Goal: Task Accomplishment & Management: Use online tool/utility

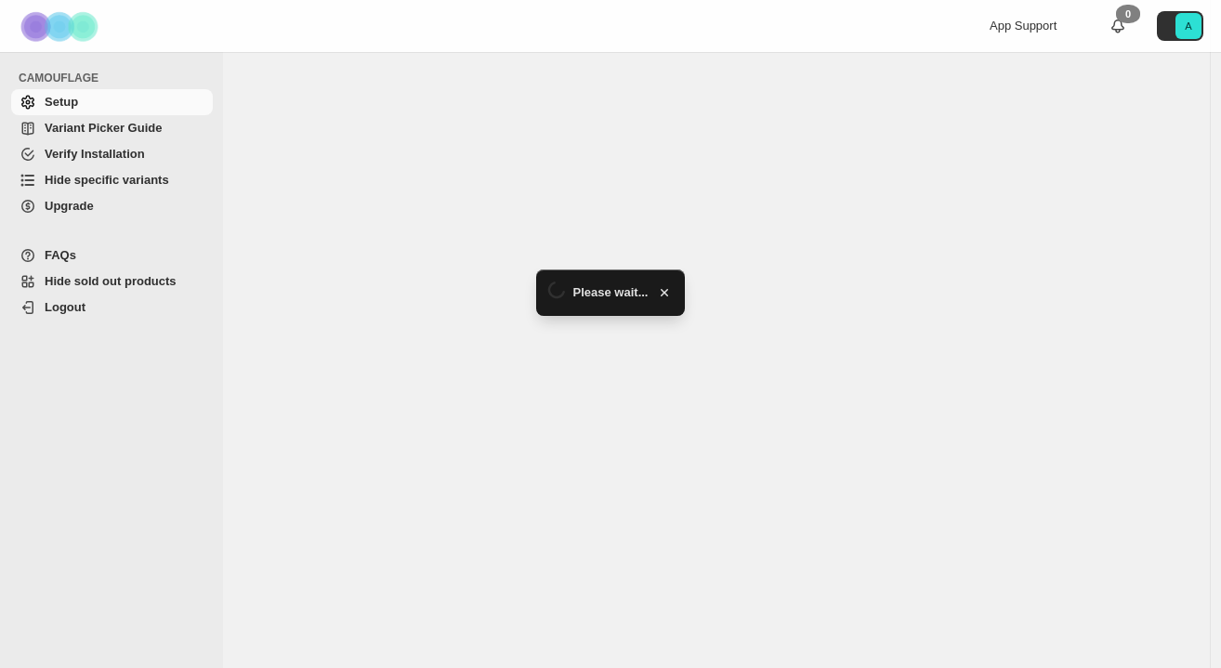
select select "******"
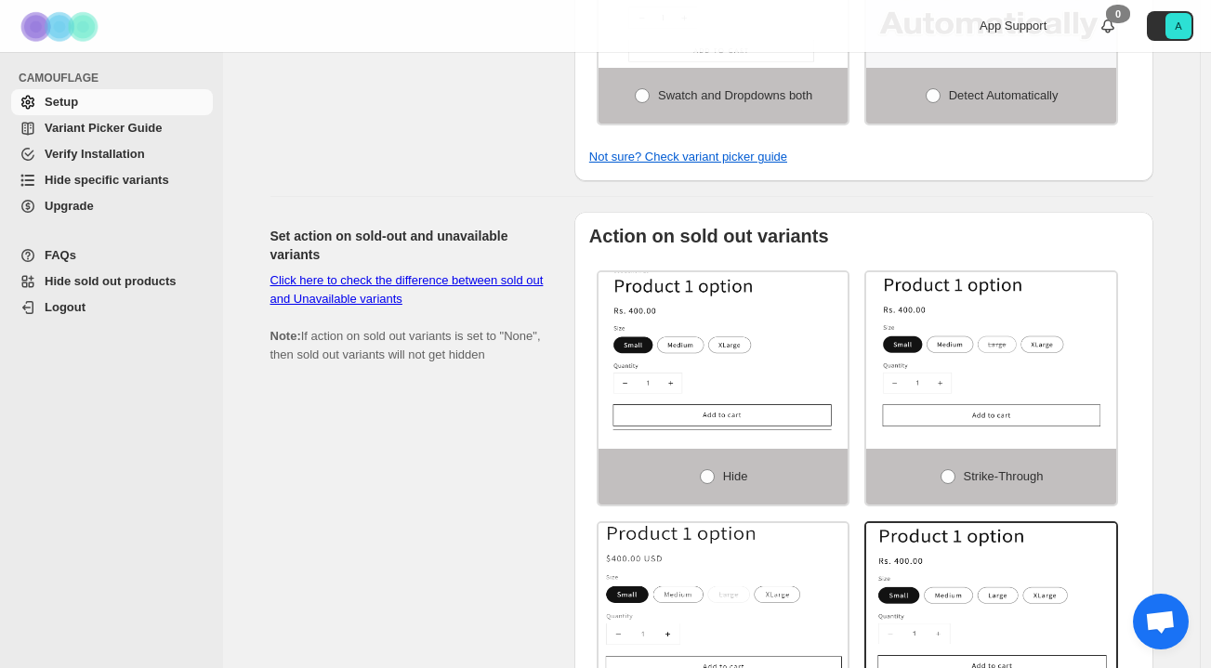
scroll to position [912, 0]
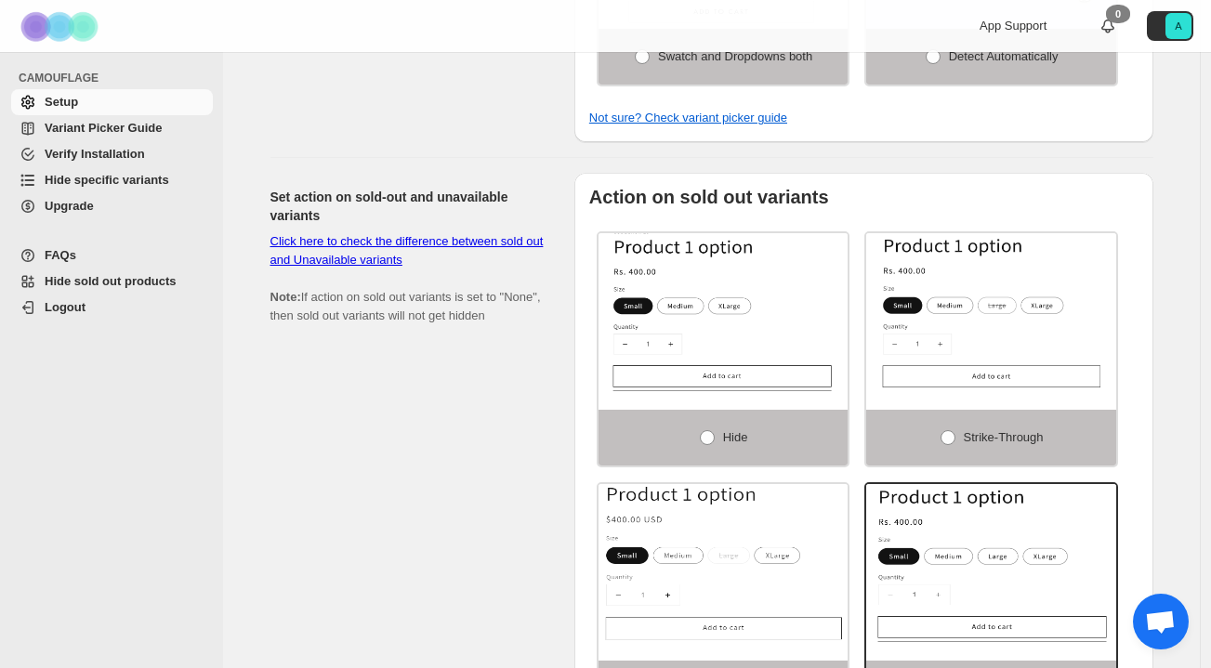
click at [106, 182] on span "Hide specific variants" at bounding box center [107, 180] width 125 height 14
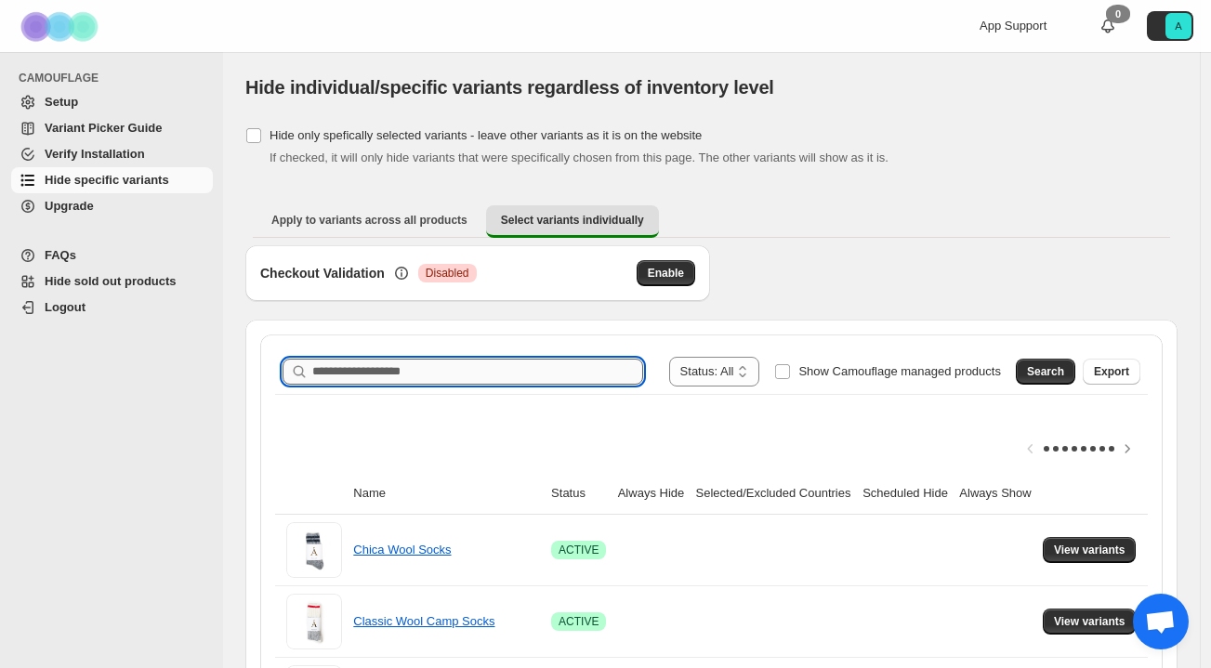
click at [479, 377] on input "Search product name" at bounding box center [477, 372] width 331 height 26
type input "**"
click at [619, 371] on icon "button" at bounding box center [622, 372] width 7 height 7
type input "******"
click at [1028, 373] on button "Search" at bounding box center [1045, 372] width 59 height 26
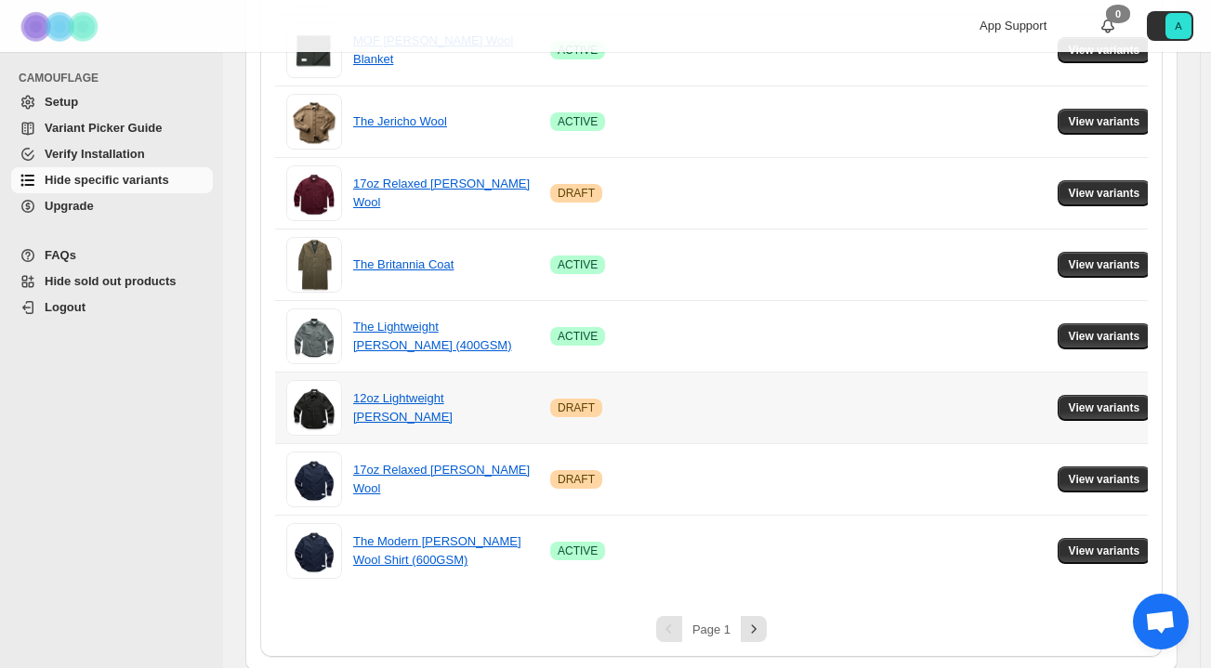
scroll to position [1366, 0]
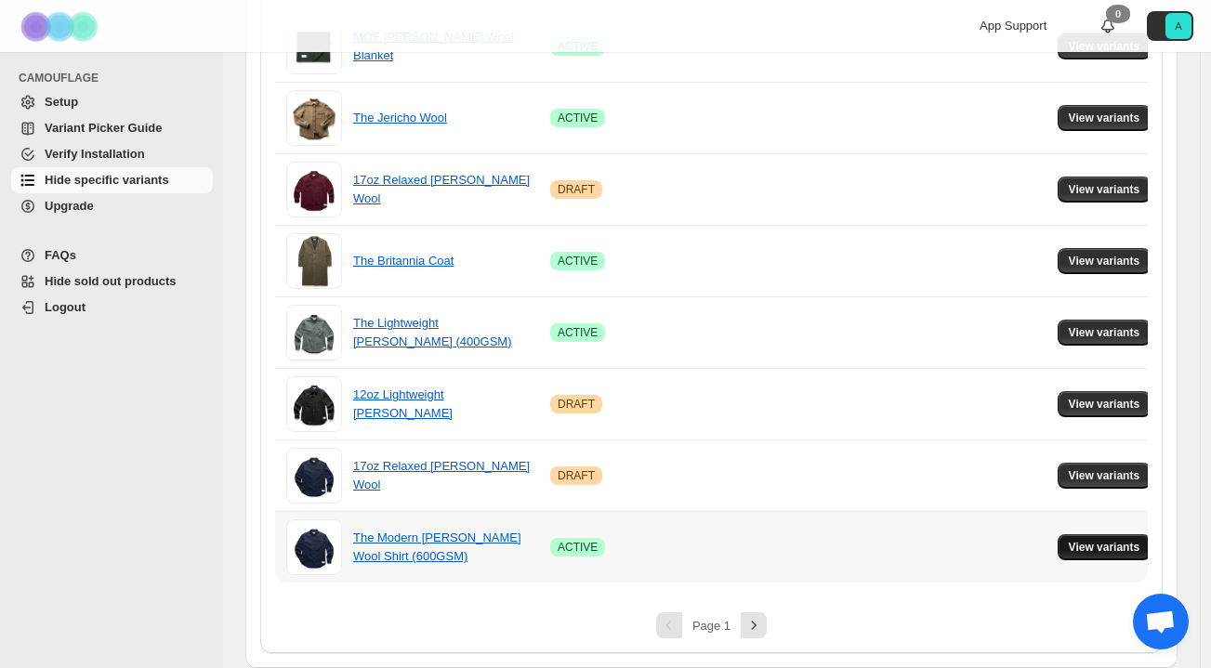
click at [1090, 536] on button "View variants" at bounding box center [1105, 548] width 94 height 26
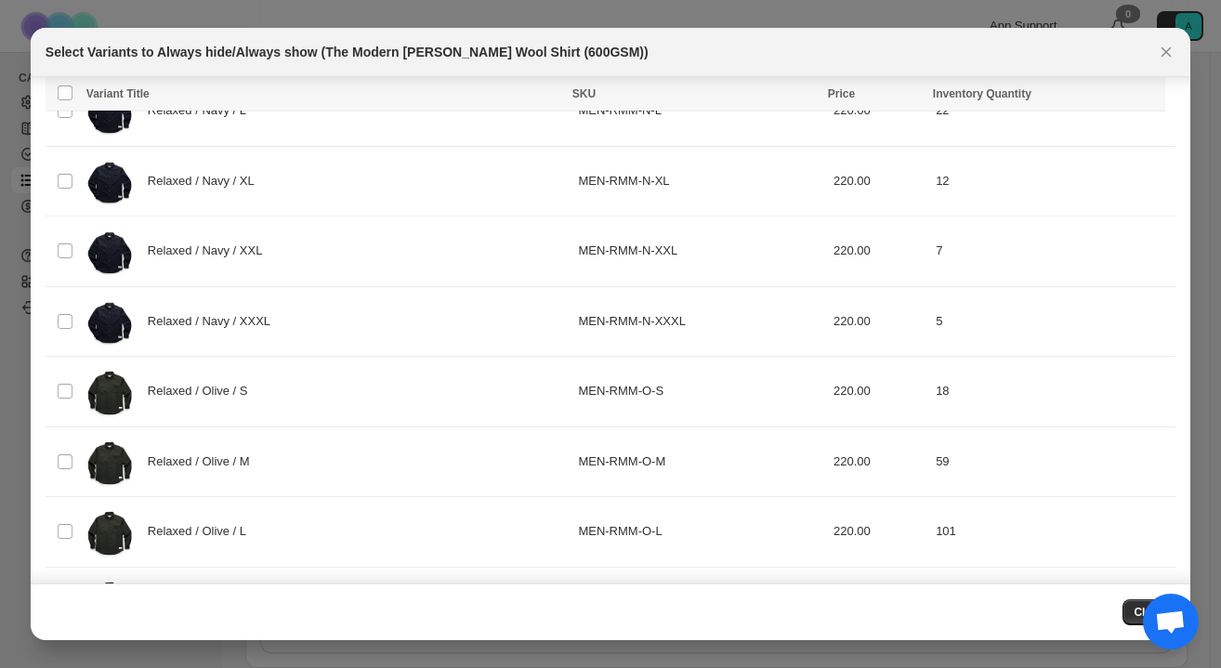
scroll to position [2553, 0]
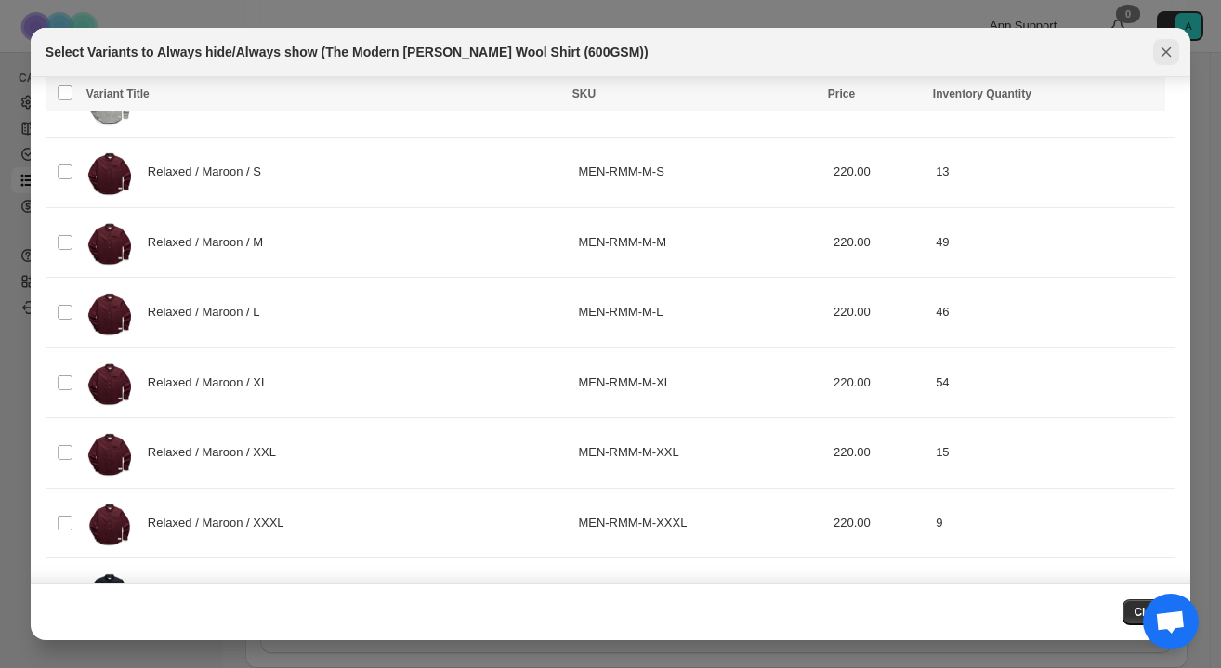
click at [1168, 51] on icon "Close" at bounding box center [1166, 52] width 19 height 19
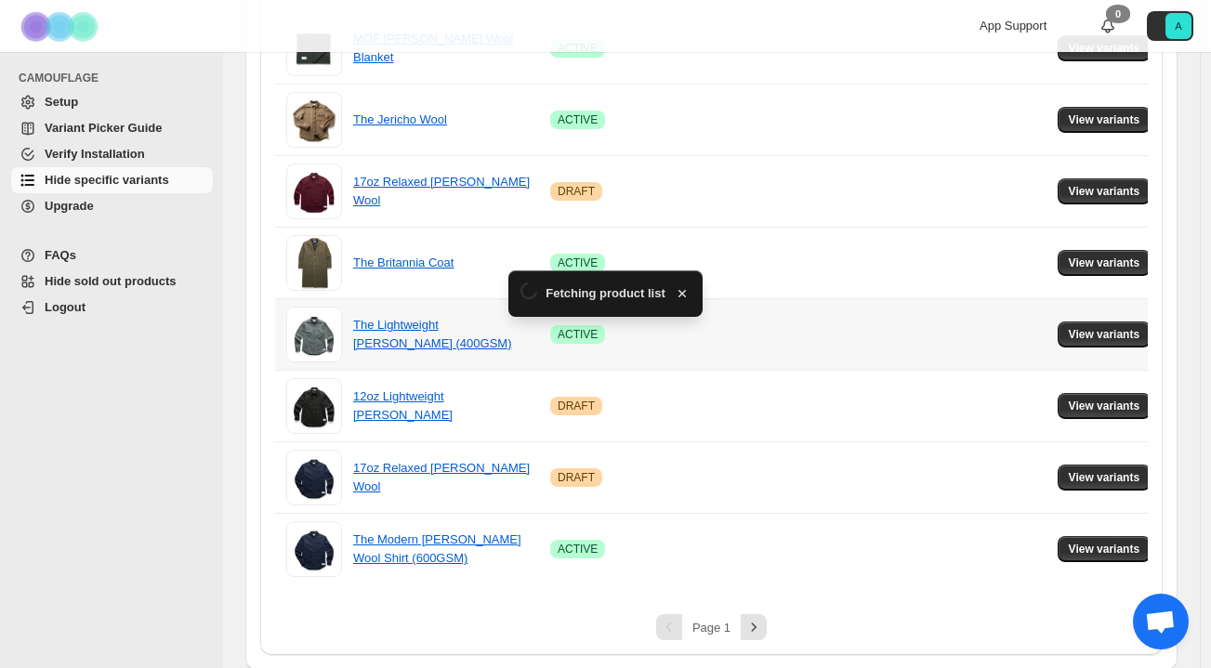
scroll to position [1366, 0]
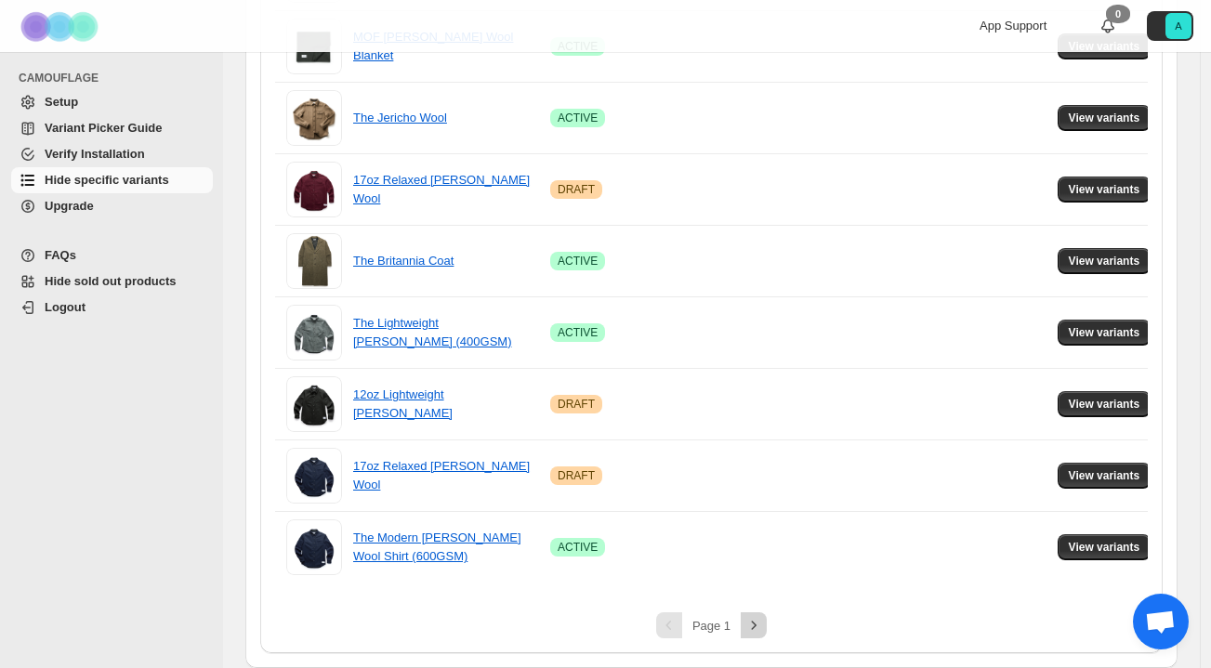
click at [756, 627] on button "Next" at bounding box center [754, 626] width 26 height 26
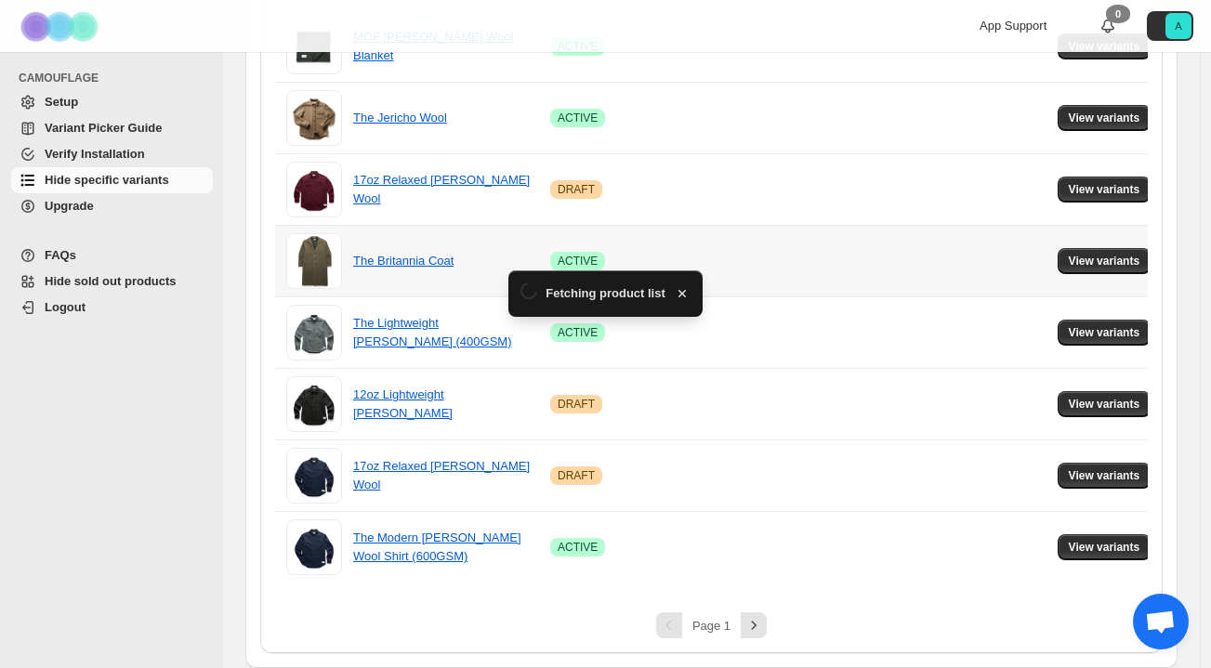
scroll to position [17, 0]
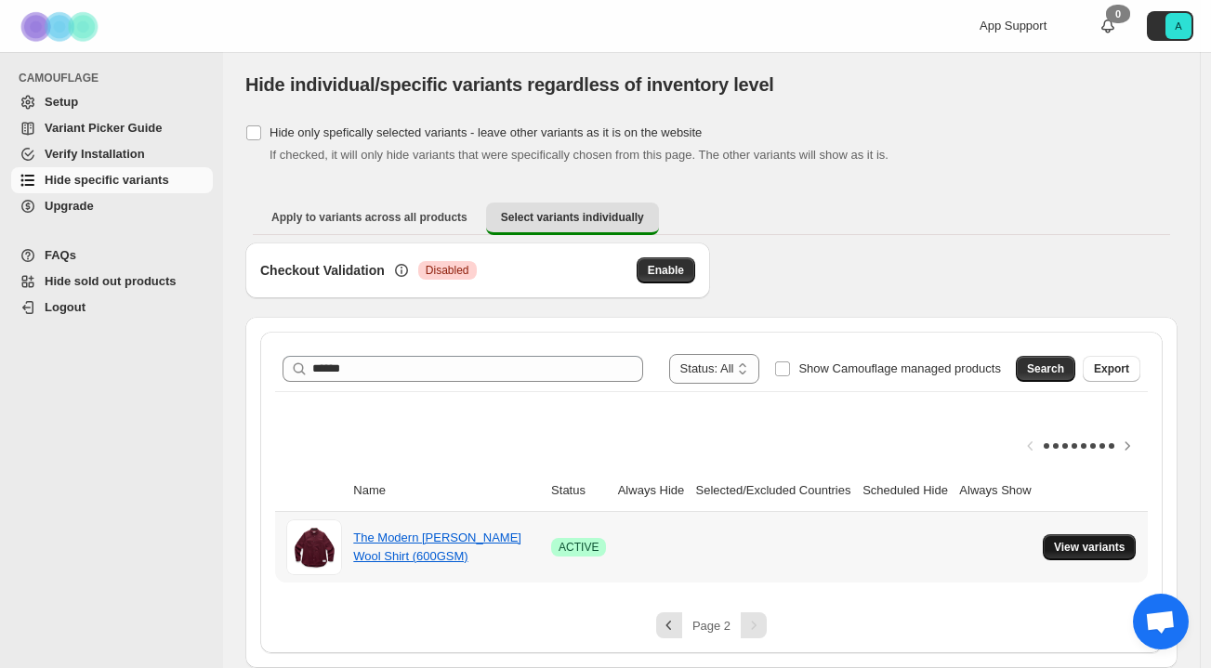
click at [1102, 540] on span "View variants" at bounding box center [1090, 547] width 72 height 15
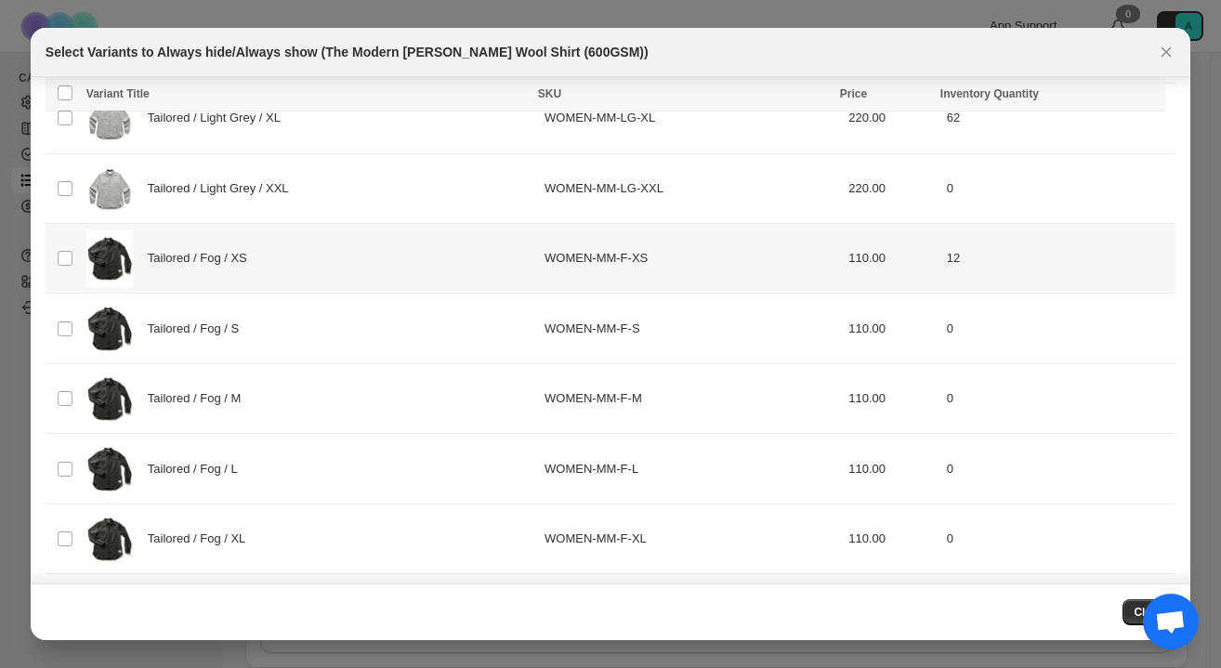
scroll to position [2464, 0]
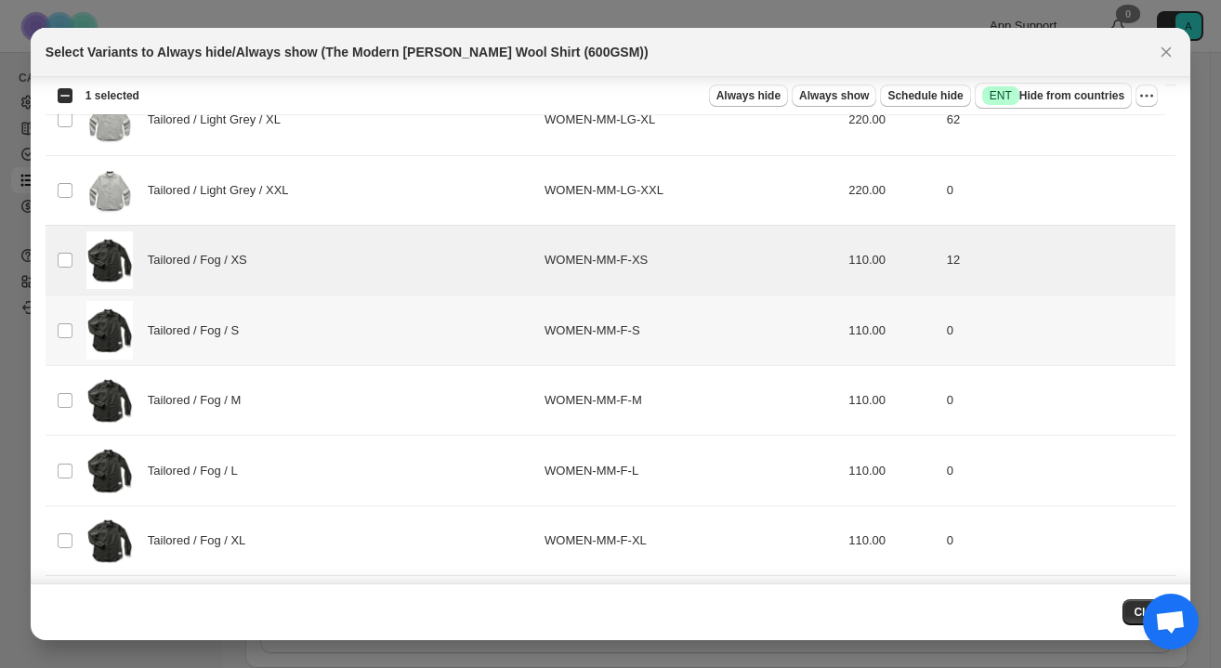
click at [61, 320] on td "Select product variant" at bounding box center [63, 331] width 35 height 70
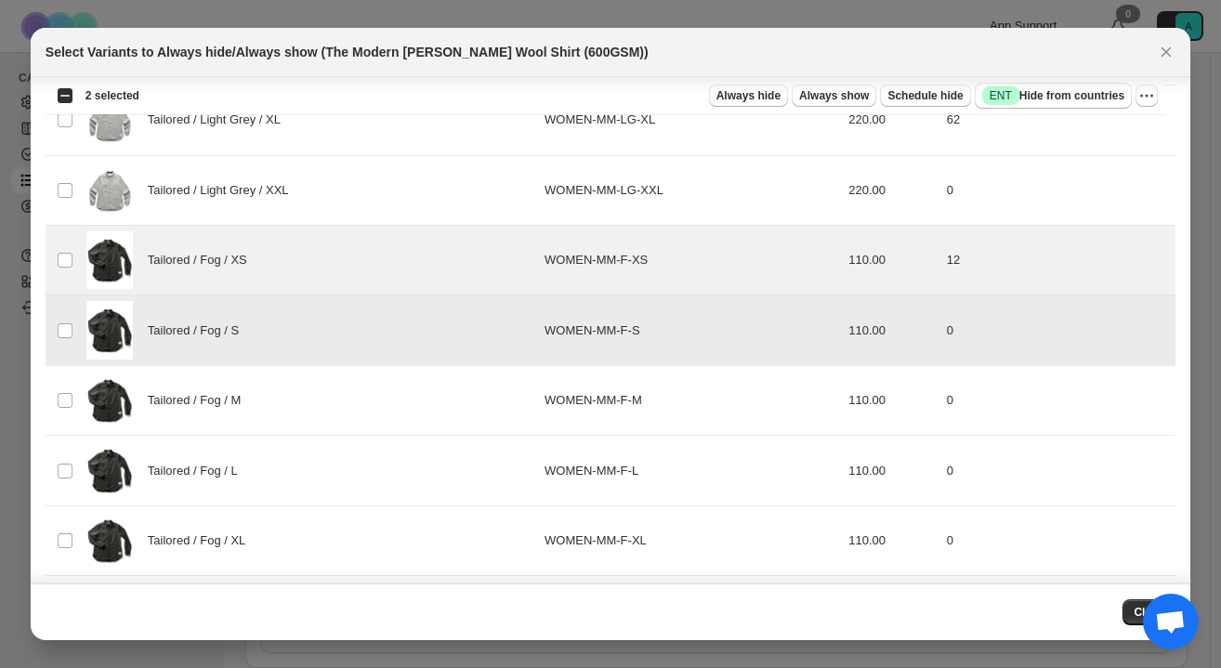
scroll to position [2539, 0]
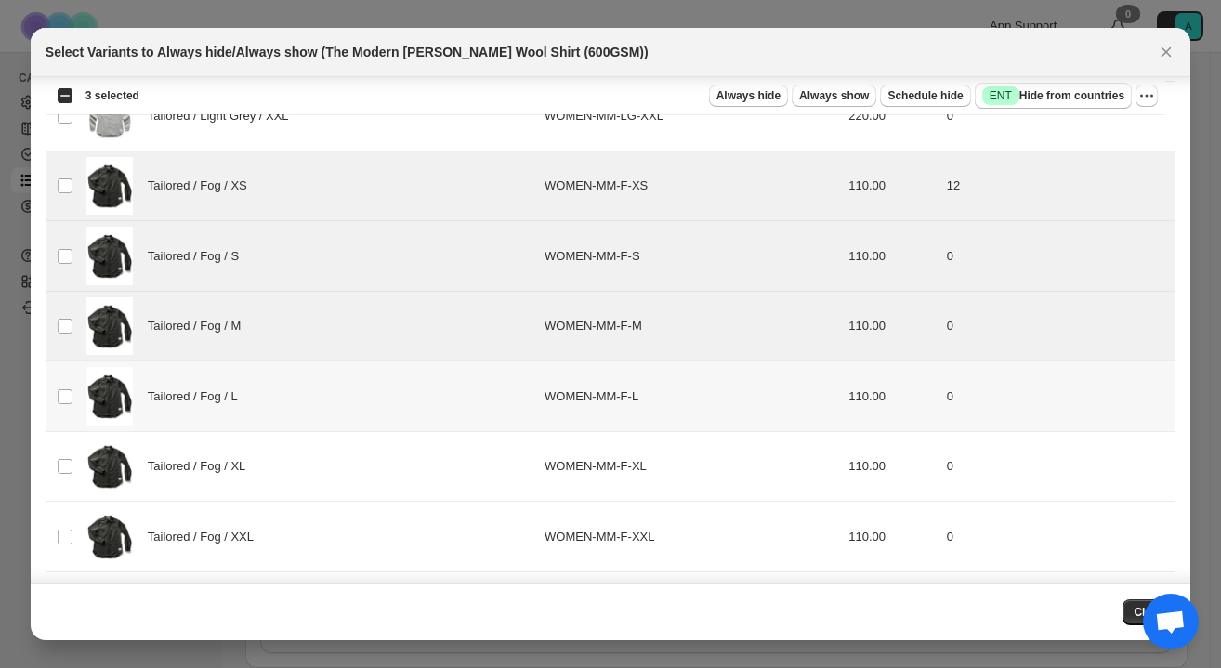
click at [61, 382] on td "Select product variant" at bounding box center [63, 397] width 35 height 70
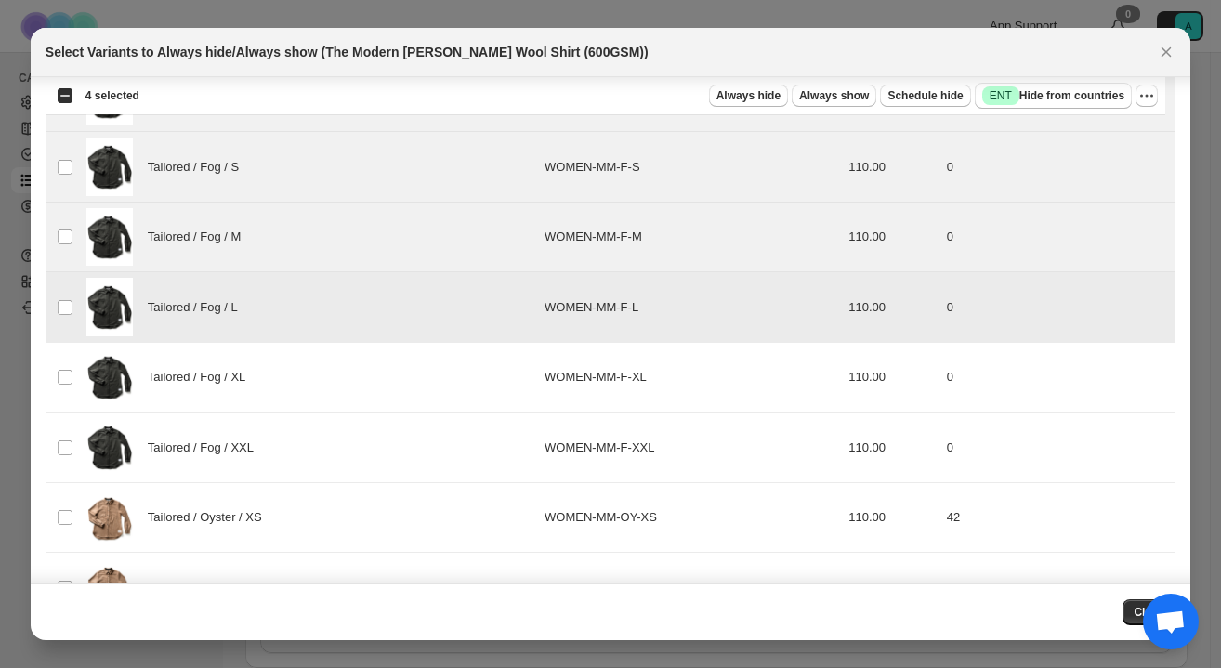
scroll to position [2646, 0]
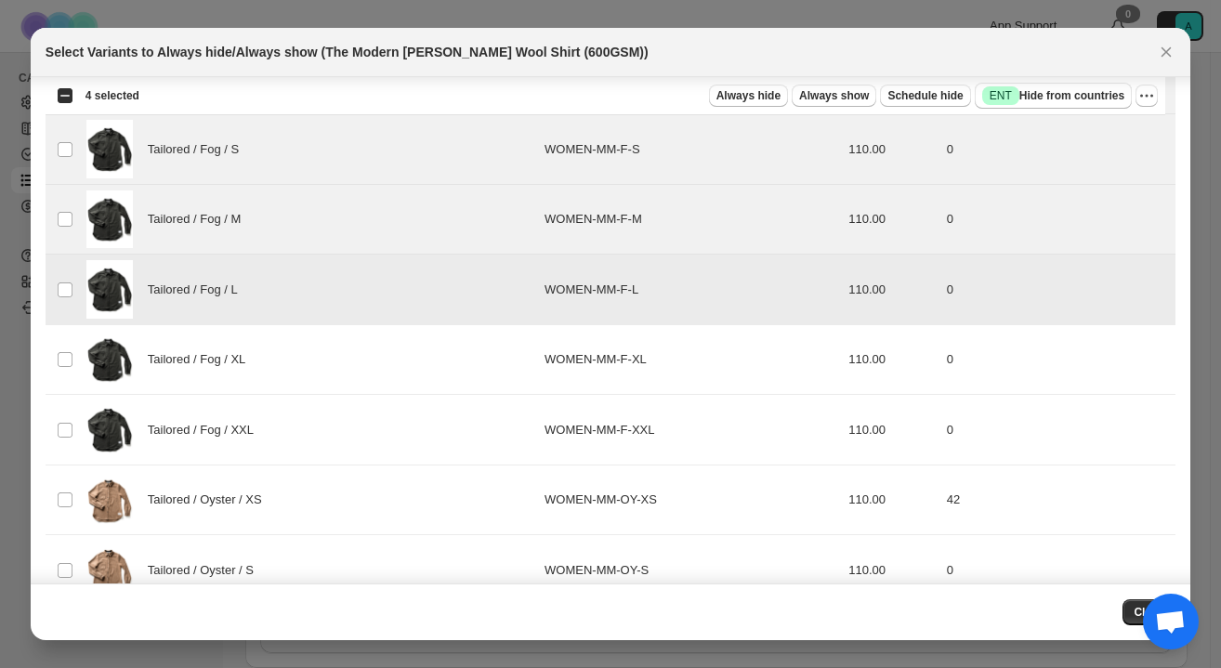
click at [61, 382] on td "Select product variant" at bounding box center [63, 359] width 35 height 70
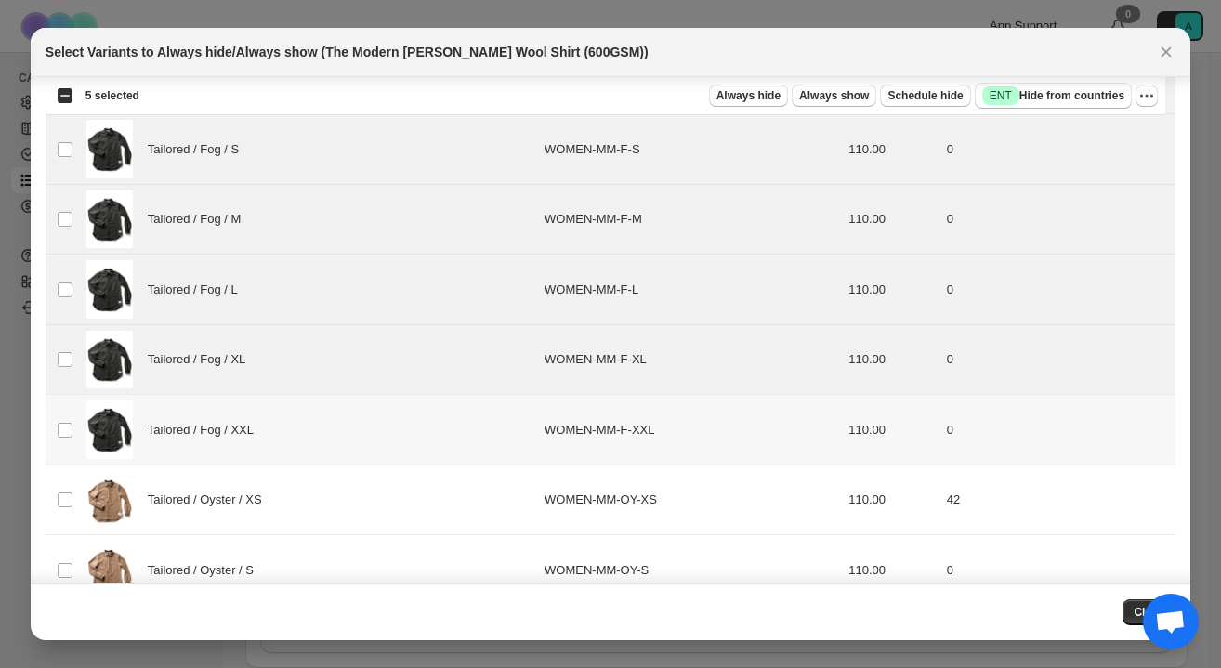
click at [61, 412] on td "Select product variant" at bounding box center [63, 430] width 35 height 70
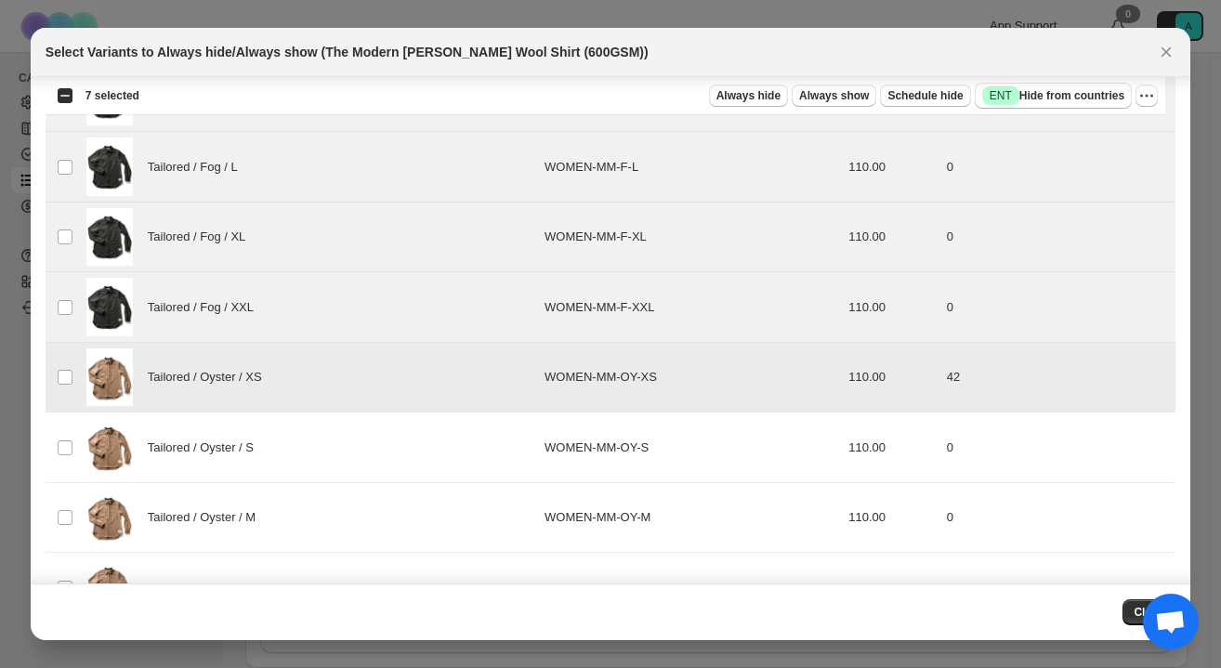
scroll to position [2775, 0]
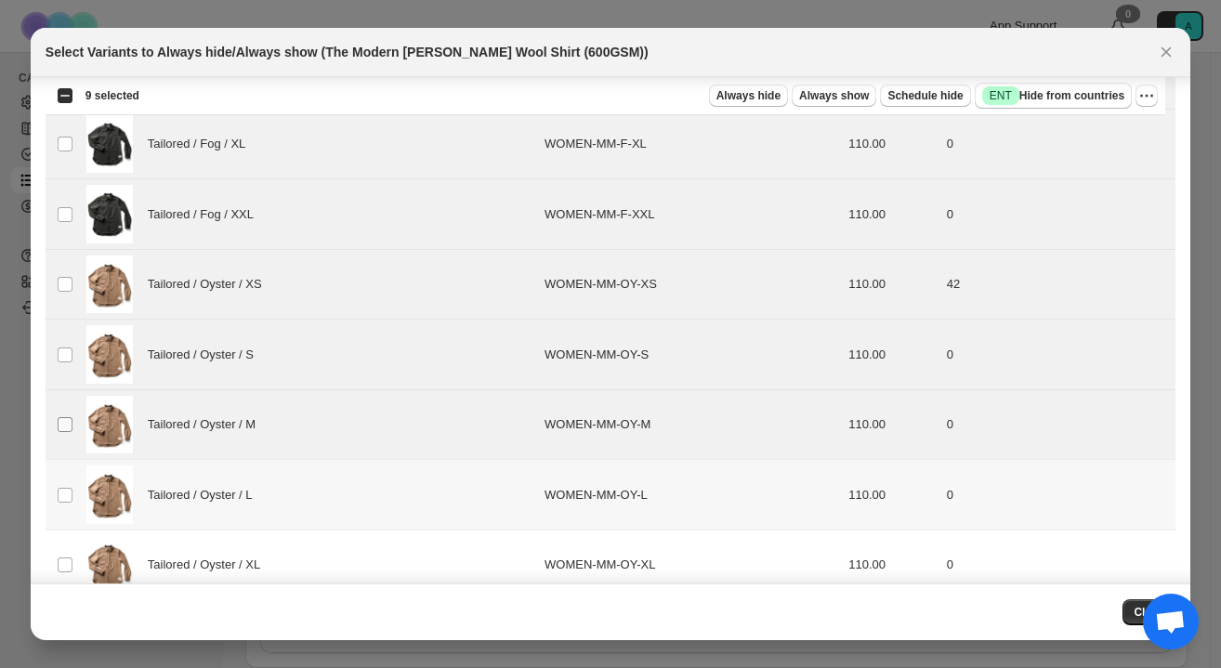
click at [63, 478] on td "Select product variant" at bounding box center [63, 495] width 35 height 71
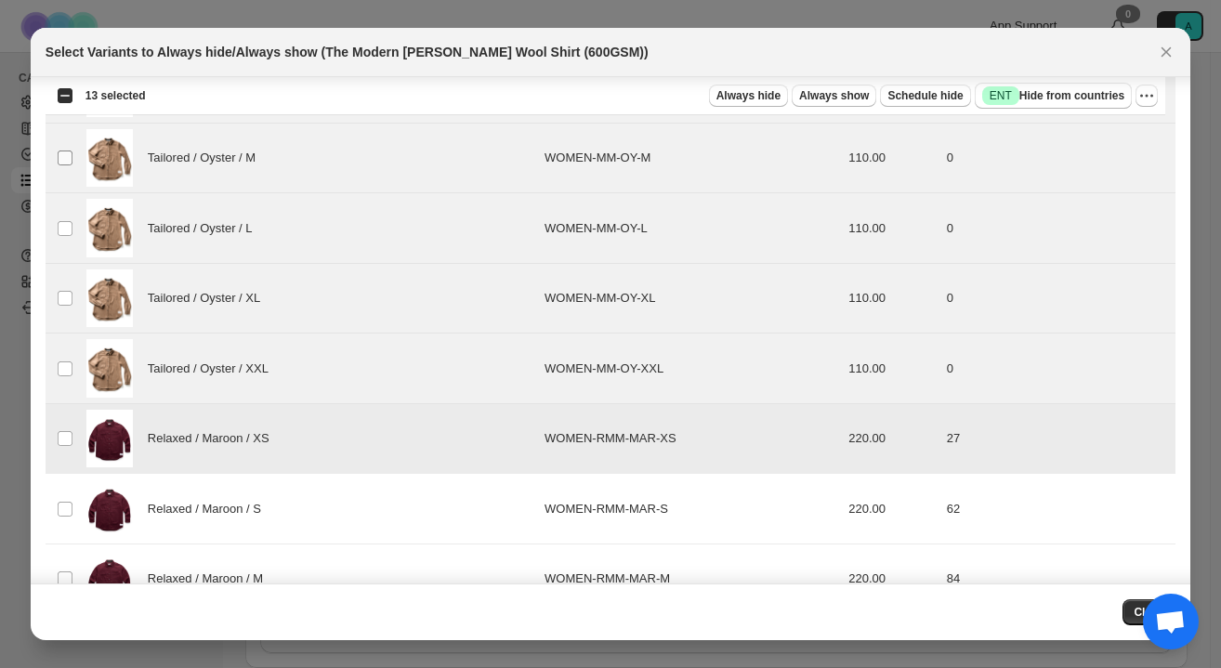
scroll to position [3131, 0]
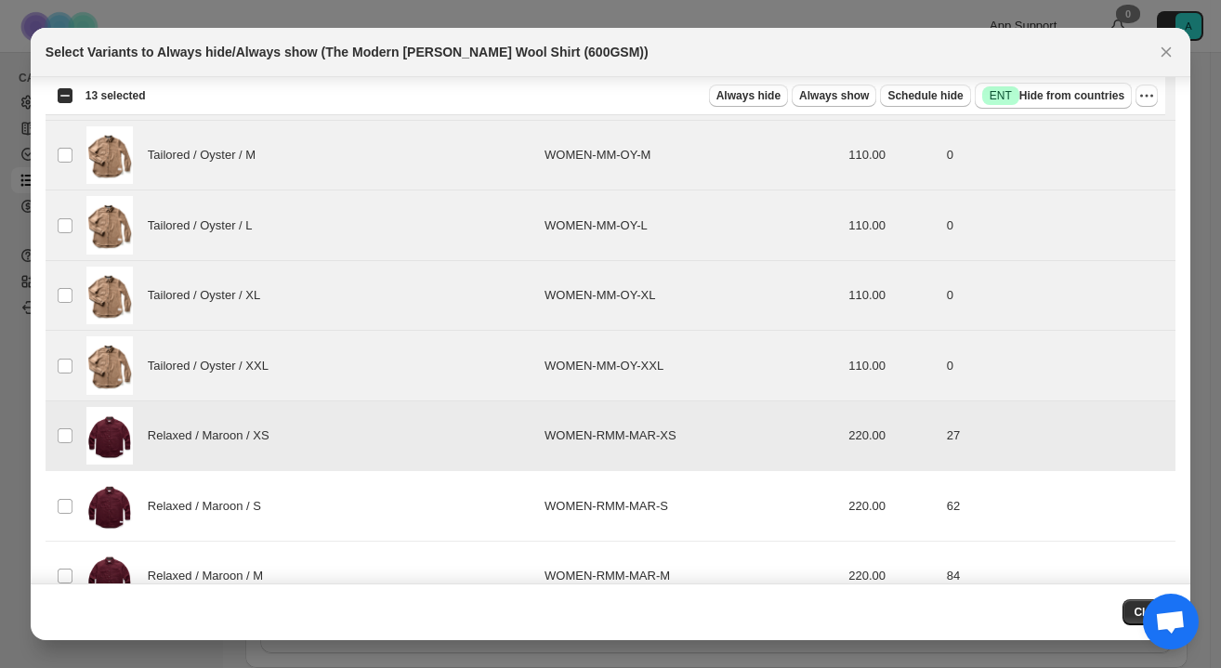
click at [62, 451] on td "Select product variant" at bounding box center [63, 436] width 35 height 71
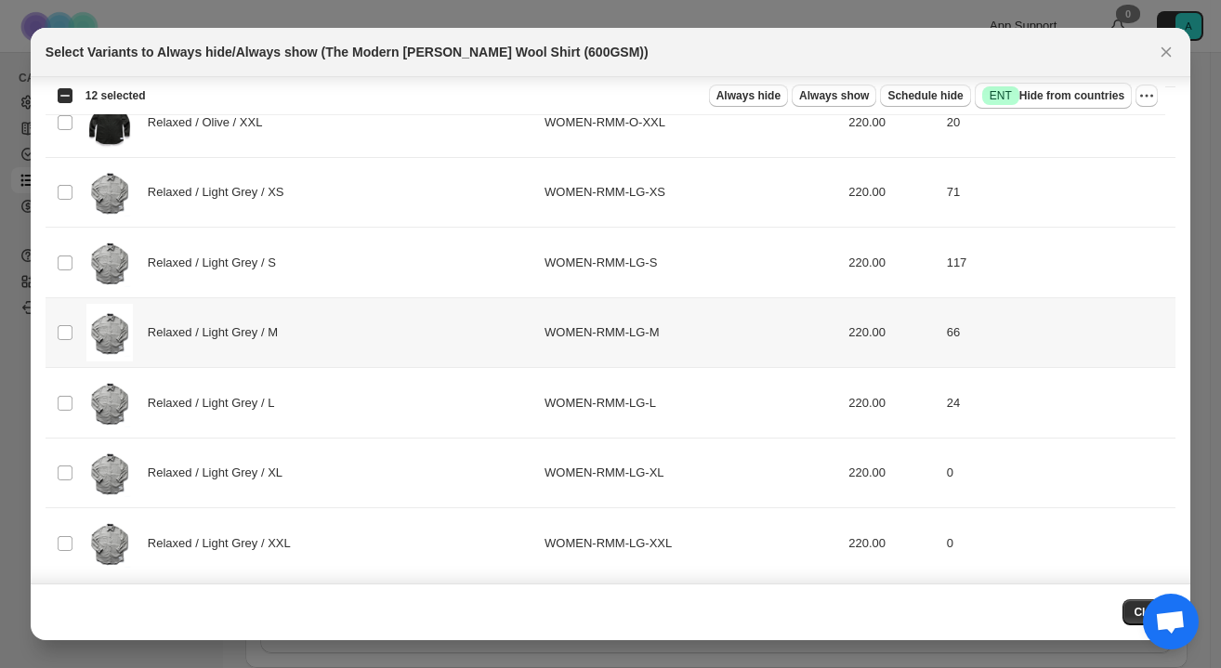
scroll to position [5489, 0]
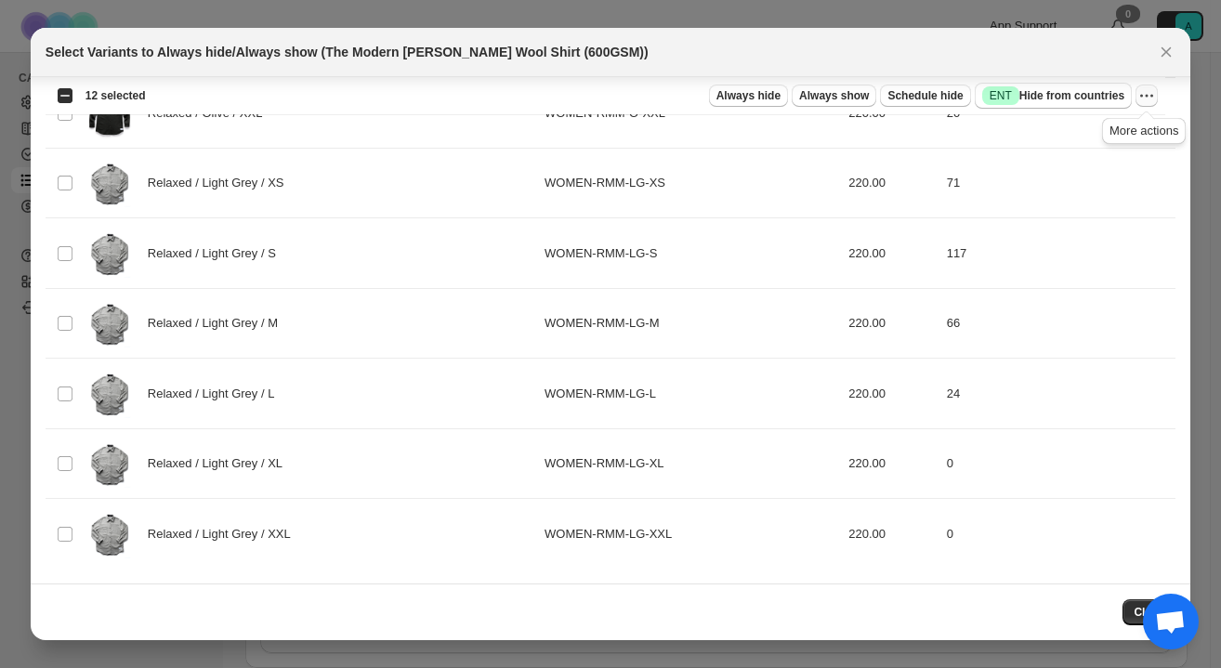
click at [1150, 89] on icon "More actions" at bounding box center [1147, 95] width 19 height 19
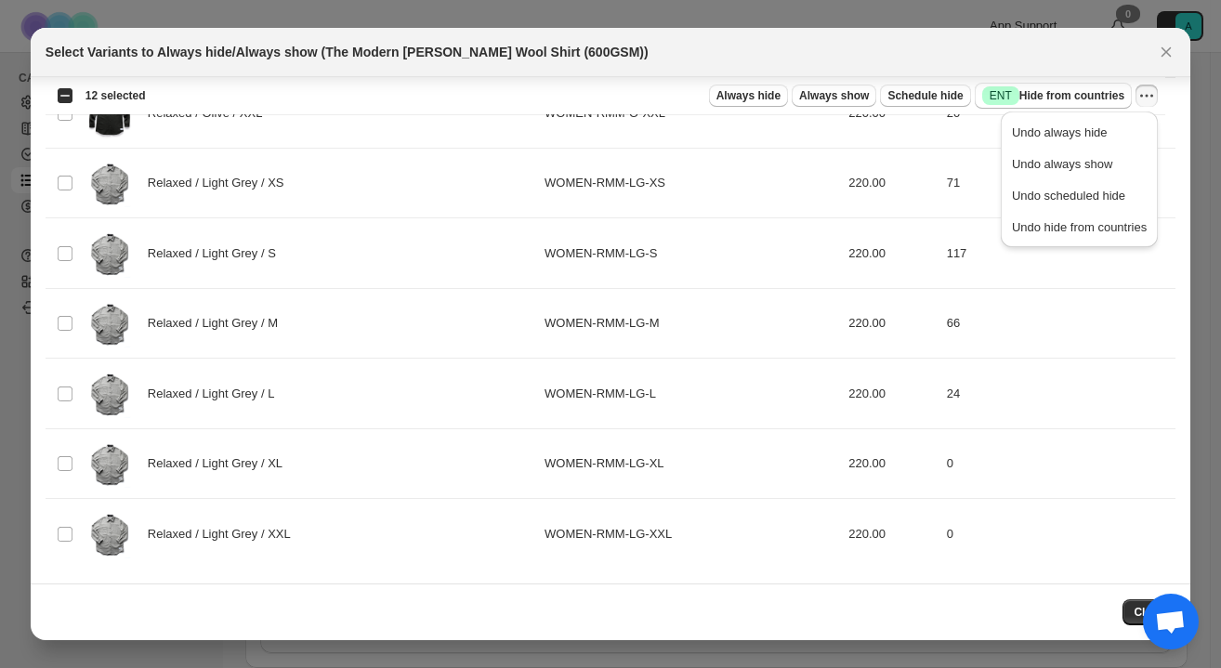
click at [969, 59] on div "Select Variants to Always hide/Always show (The Modern Melton Wool Shirt (600GS…" at bounding box center [594, 52] width 1097 height 19
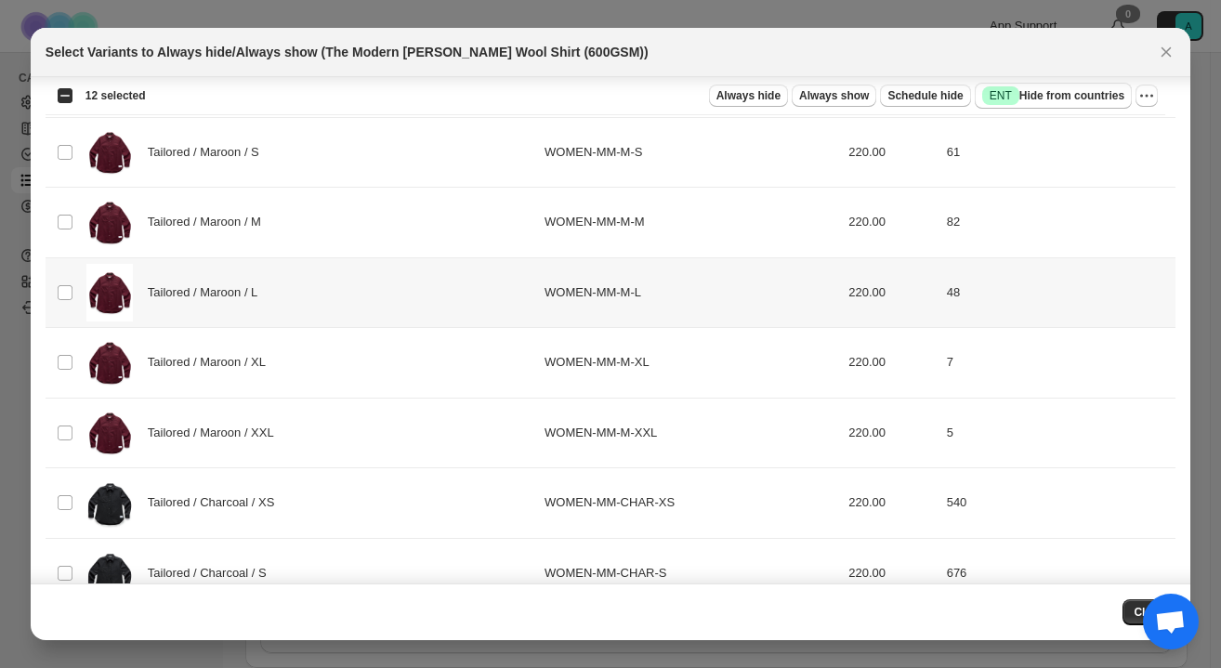
scroll to position [117, 0]
click at [1039, 605] on div "Close" at bounding box center [611, 613] width 1130 height 26
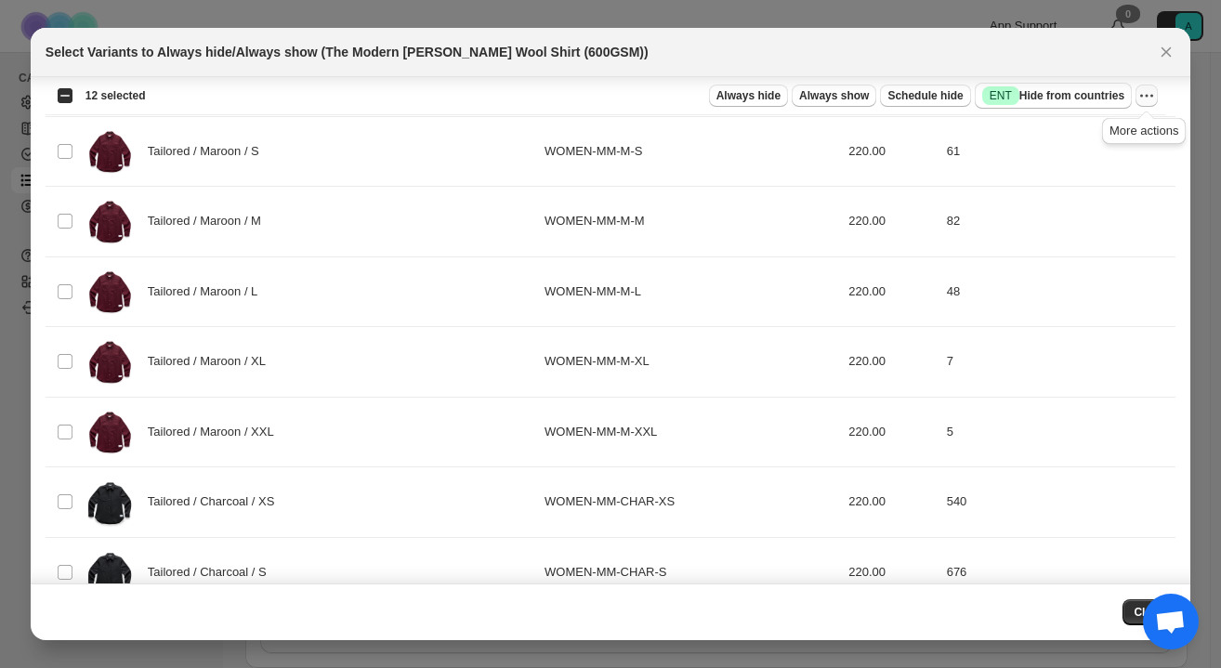
click at [1146, 99] on icon "More actions" at bounding box center [1147, 95] width 19 height 19
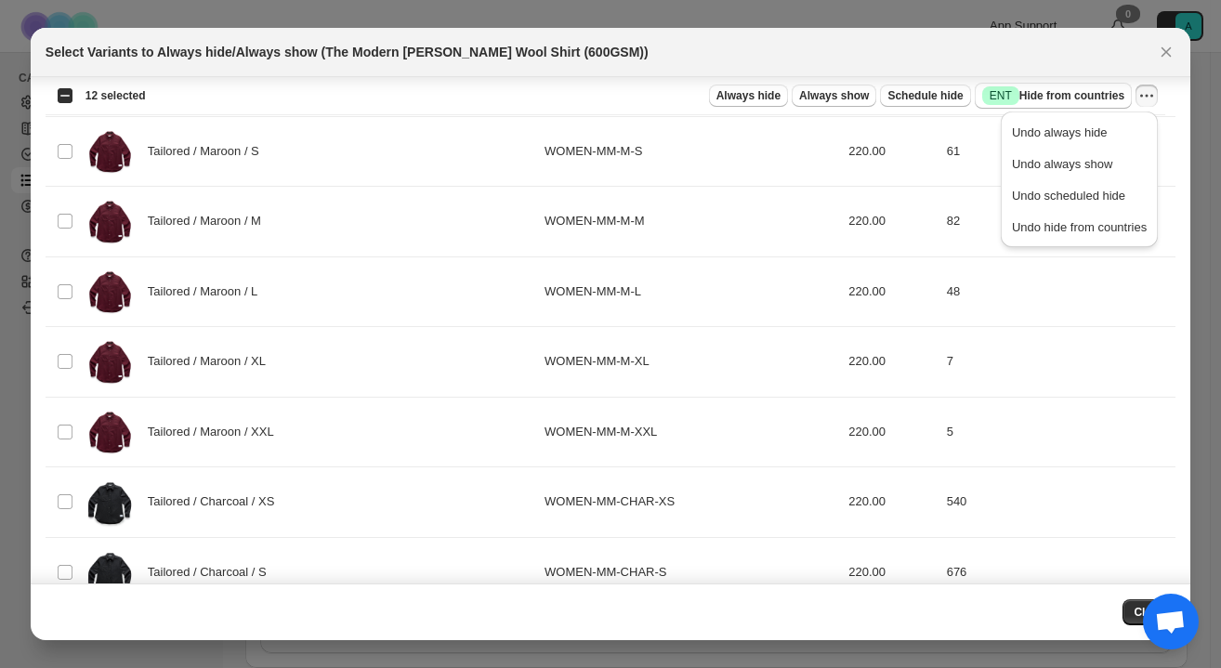
click at [956, 50] on div "Select Variants to Always hide/Always show (The Modern Melton Wool Shirt (600GS…" at bounding box center [594, 52] width 1097 height 19
click at [1171, 49] on icon "Close" at bounding box center [1166, 52] width 19 height 19
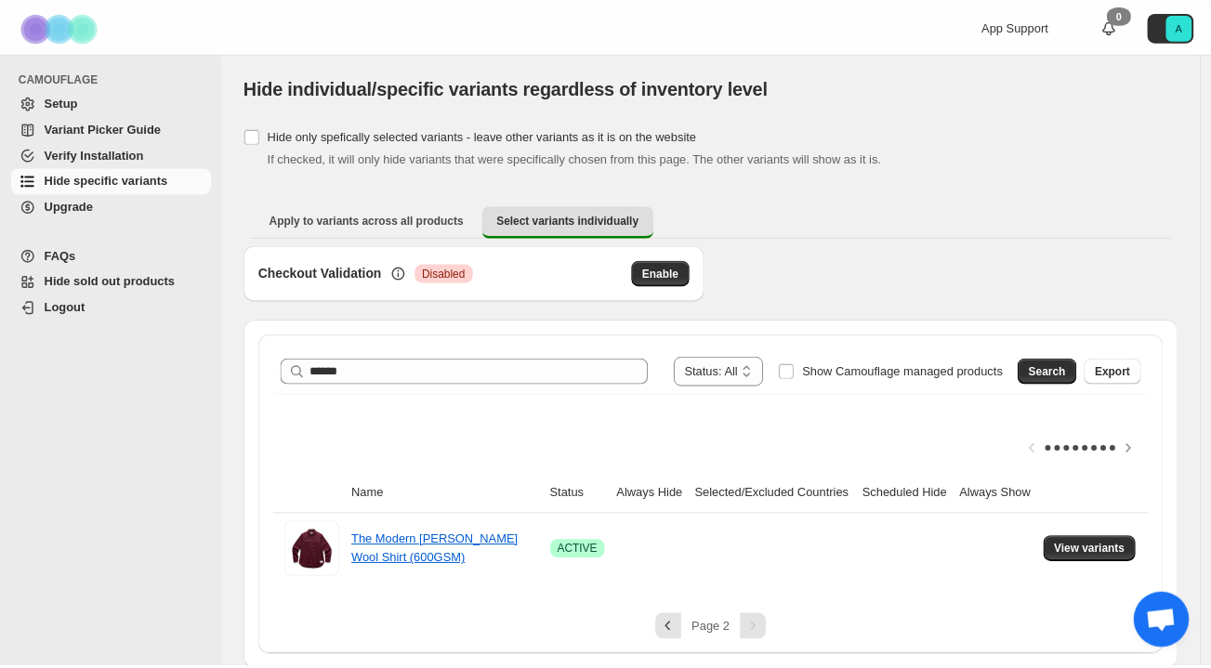
scroll to position [17, 0]
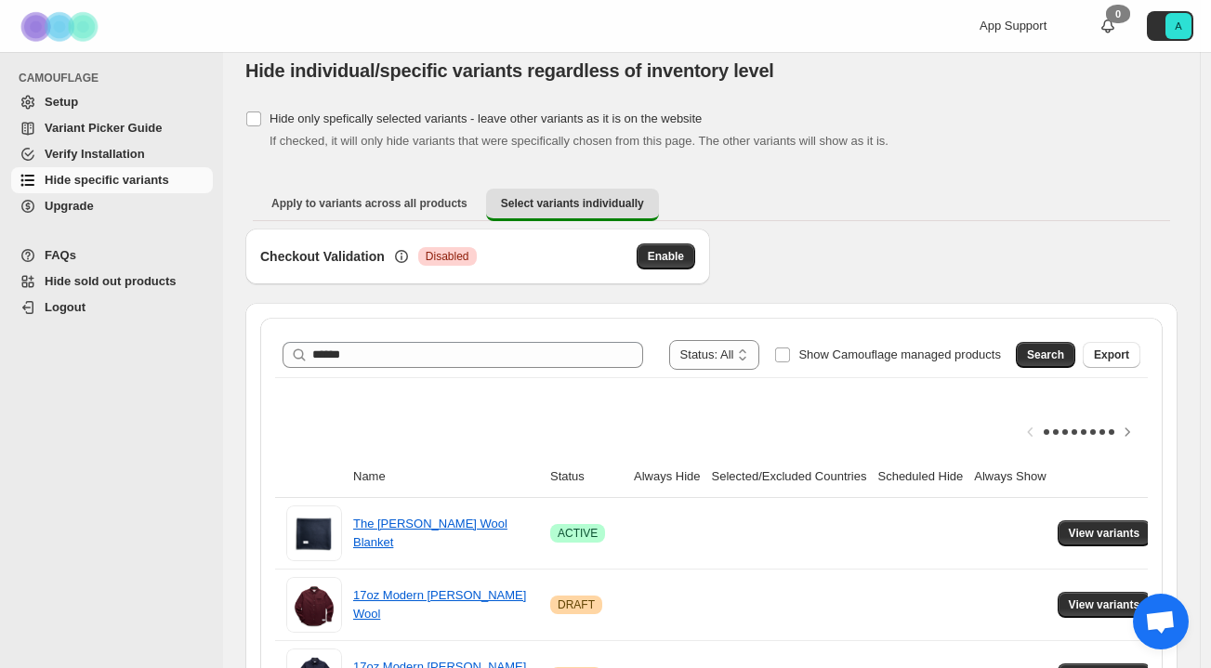
click at [1164, 618] on span "Open chat" at bounding box center [1160, 624] width 31 height 26
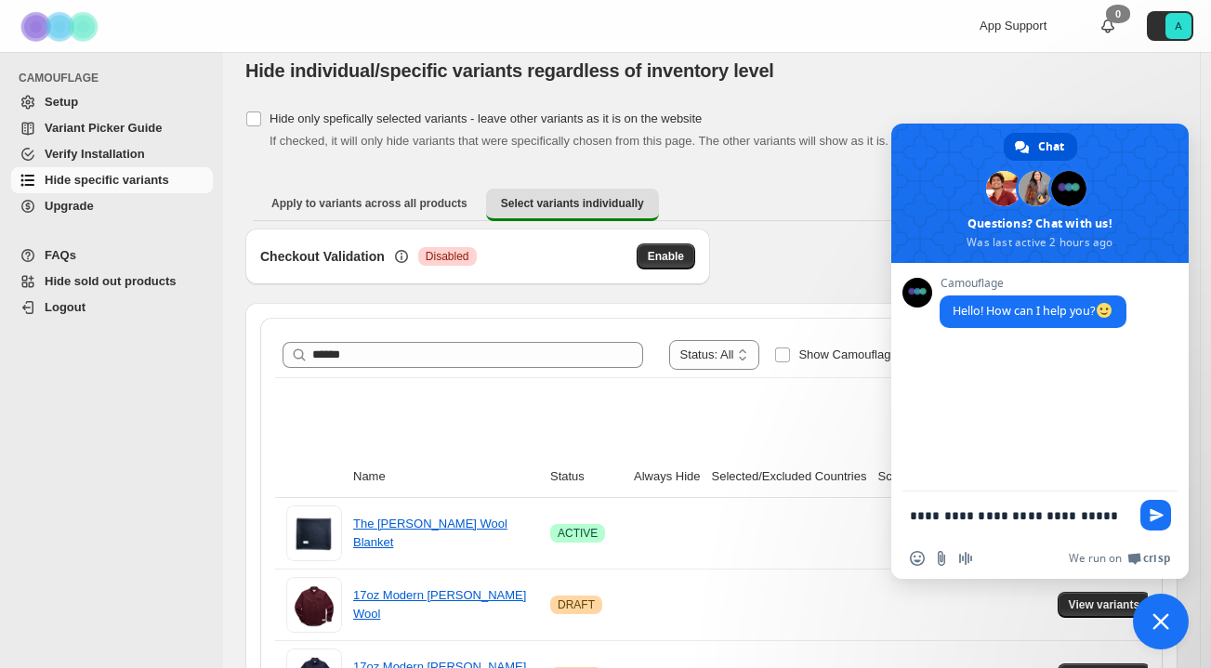
type textarea "**********"
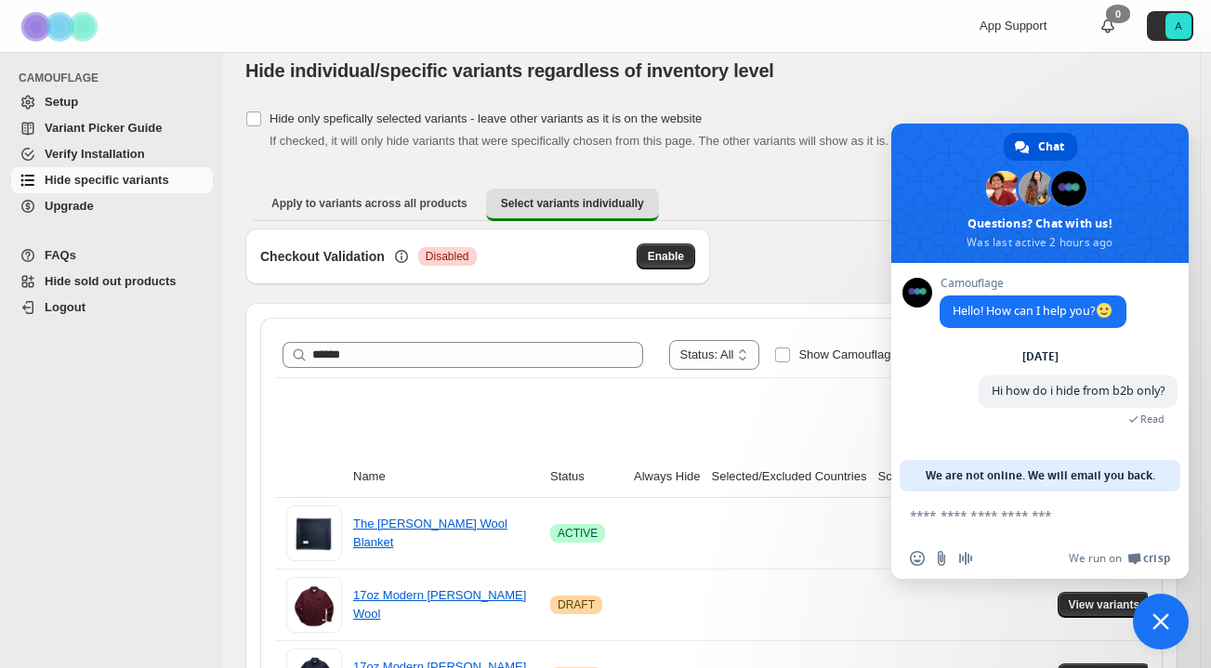
click at [797, 236] on div "Checkout Validation Critical Disabled Enable" at bounding box center [711, 266] width 932 height 74
click at [1158, 621] on span "Close chat" at bounding box center [1161, 622] width 17 height 17
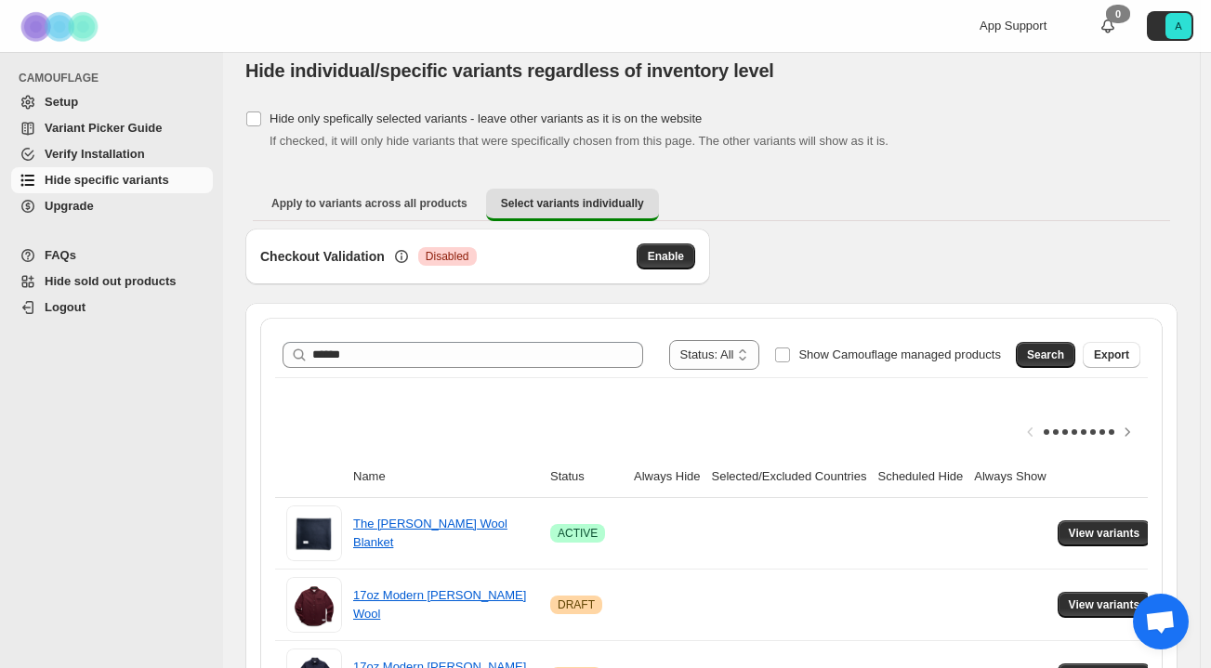
scroll to position [24, 0]
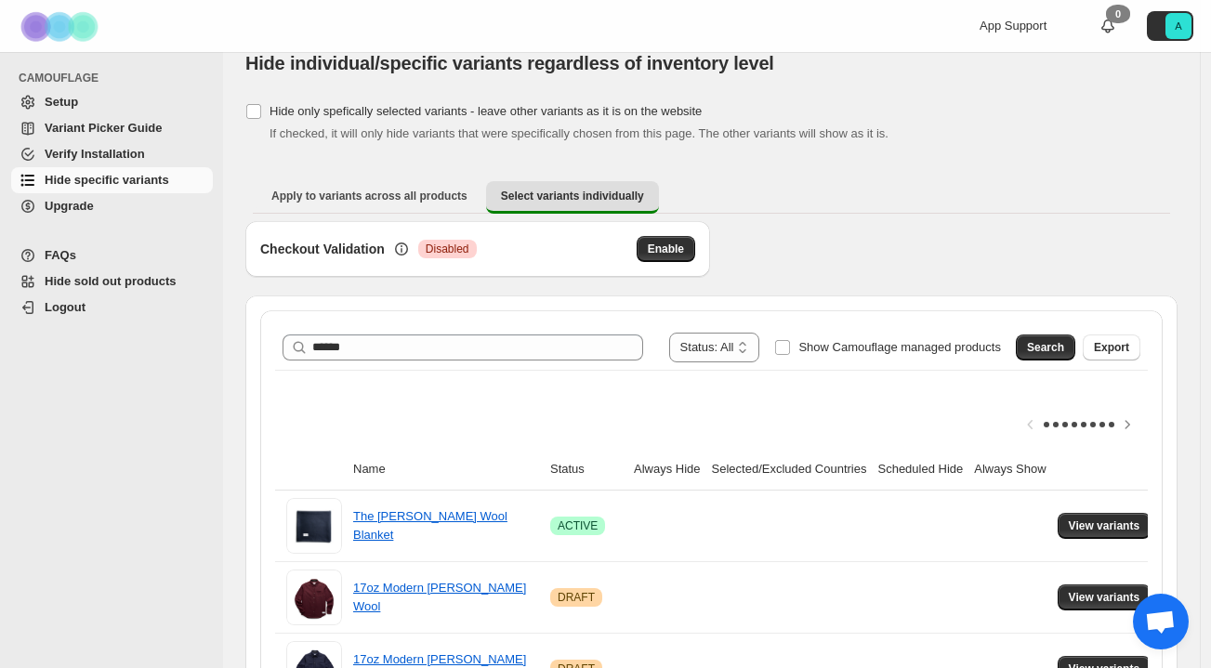
click at [569, 244] on div "Checkout Validation Critical Disabled Enable" at bounding box center [477, 249] width 435 height 26
click at [305, 229] on div "Checkout Validation Critical Disabled Enable" at bounding box center [477, 249] width 465 height 56
click at [83, 101] on span "Setup" at bounding box center [127, 102] width 165 height 19
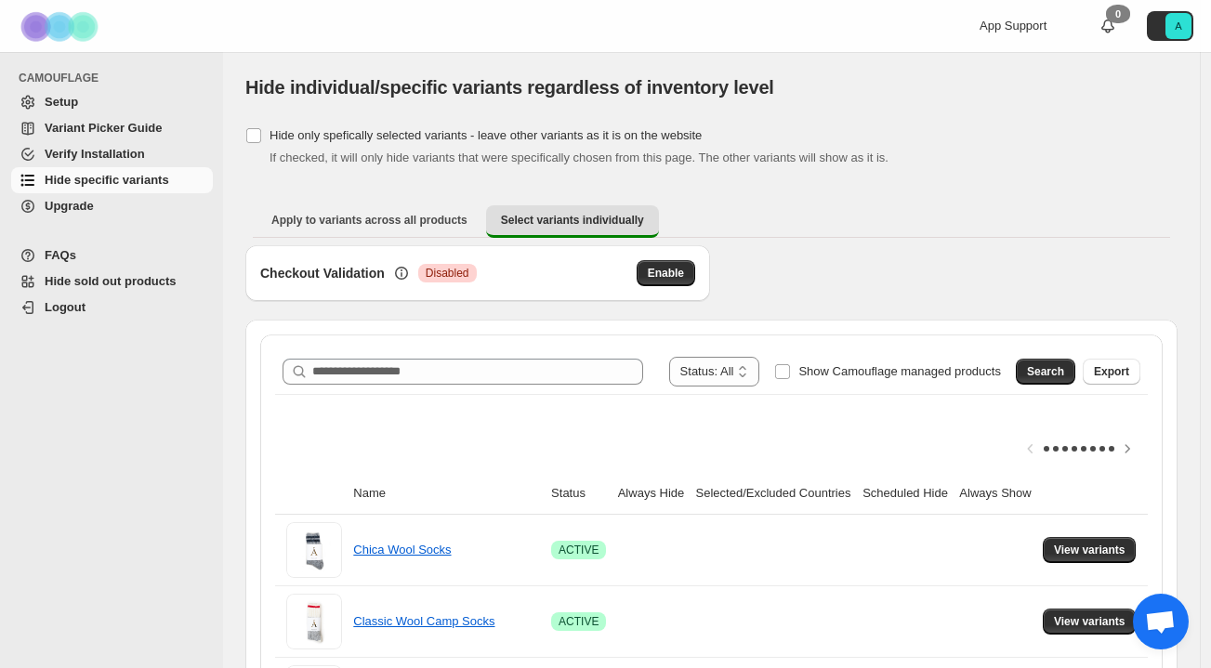
click at [58, 104] on span "Setup" at bounding box center [61, 102] width 33 height 14
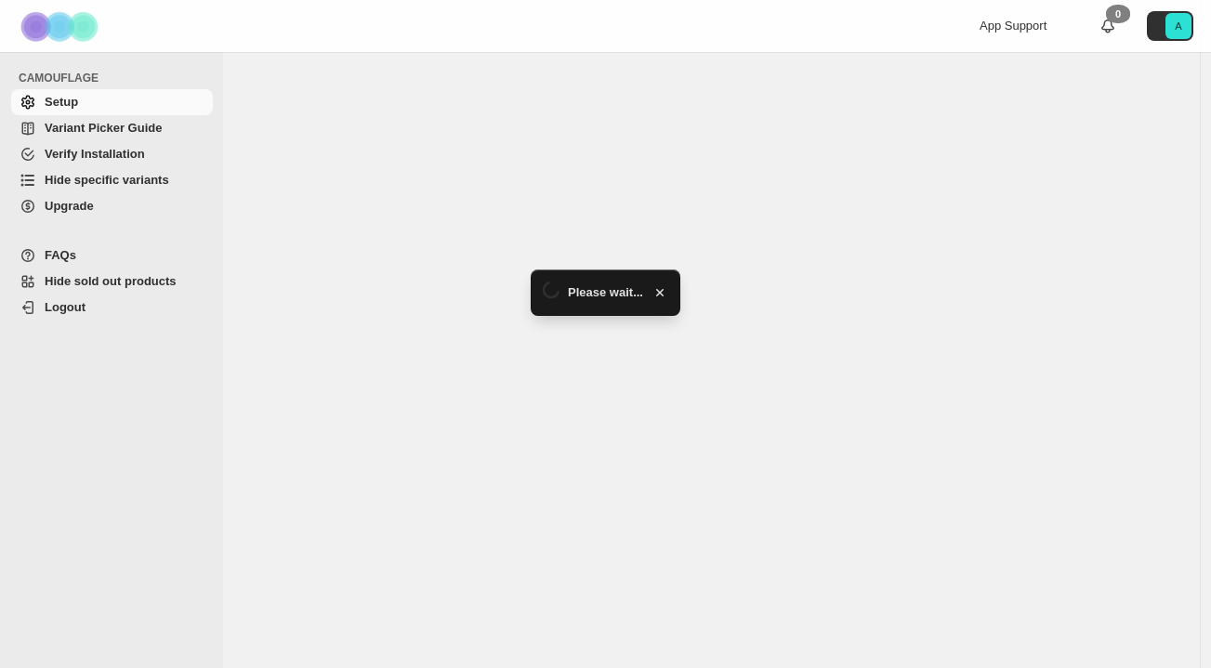
select select "******"
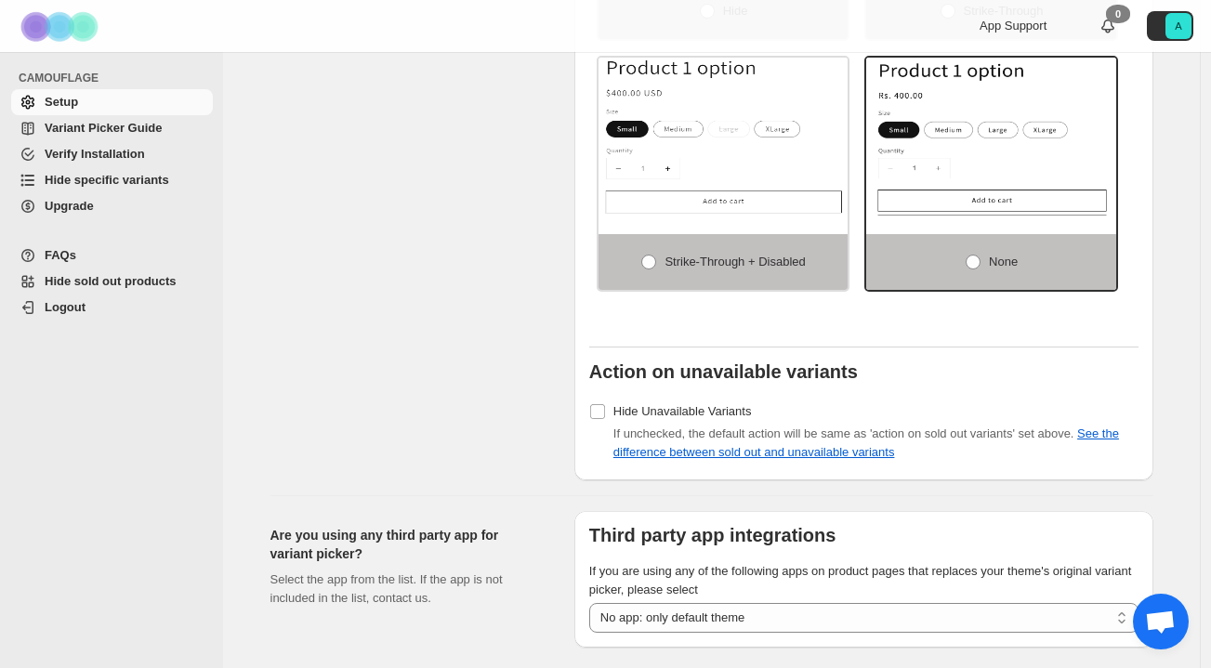
scroll to position [1475, 0]
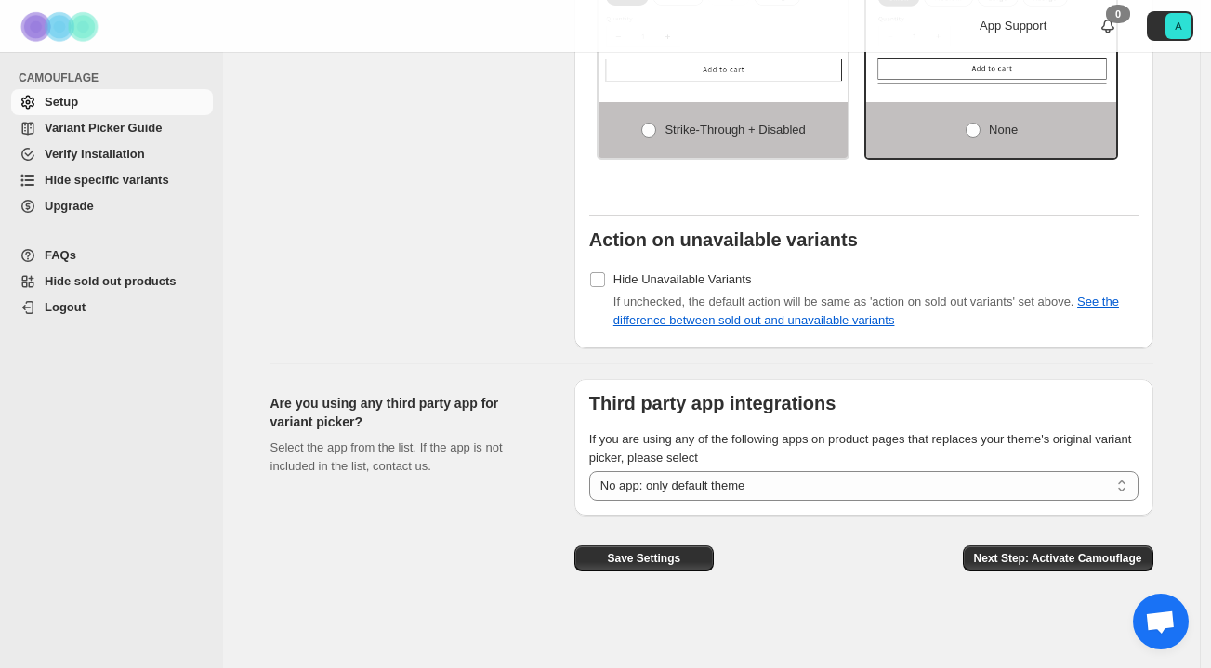
click at [92, 176] on span "Hide specific variants" at bounding box center [107, 180] width 125 height 14
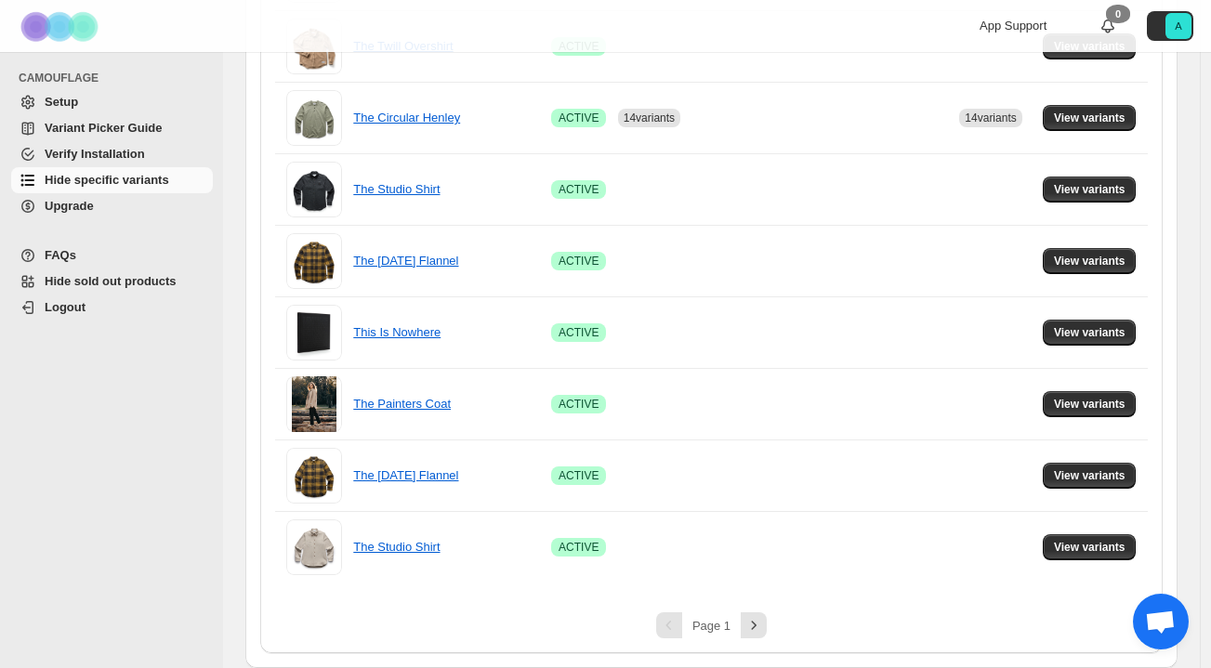
scroll to position [1358, 0]
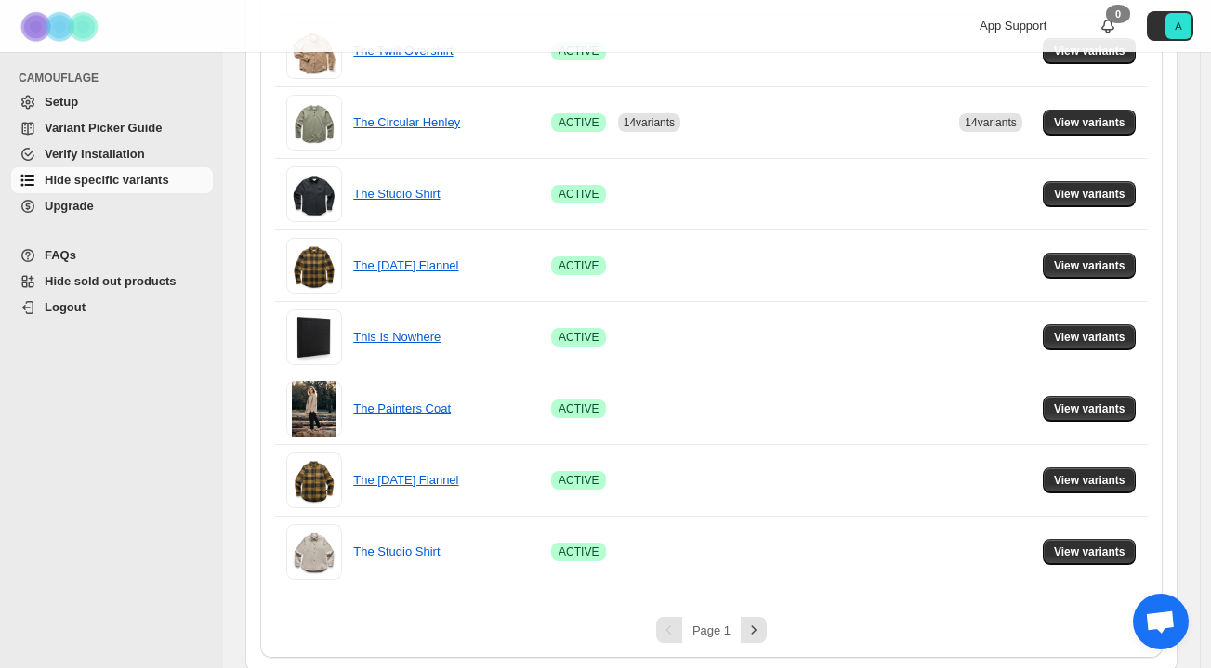
click at [111, 128] on span "Variant Picker Guide" at bounding box center [103, 128] width 117 height 14
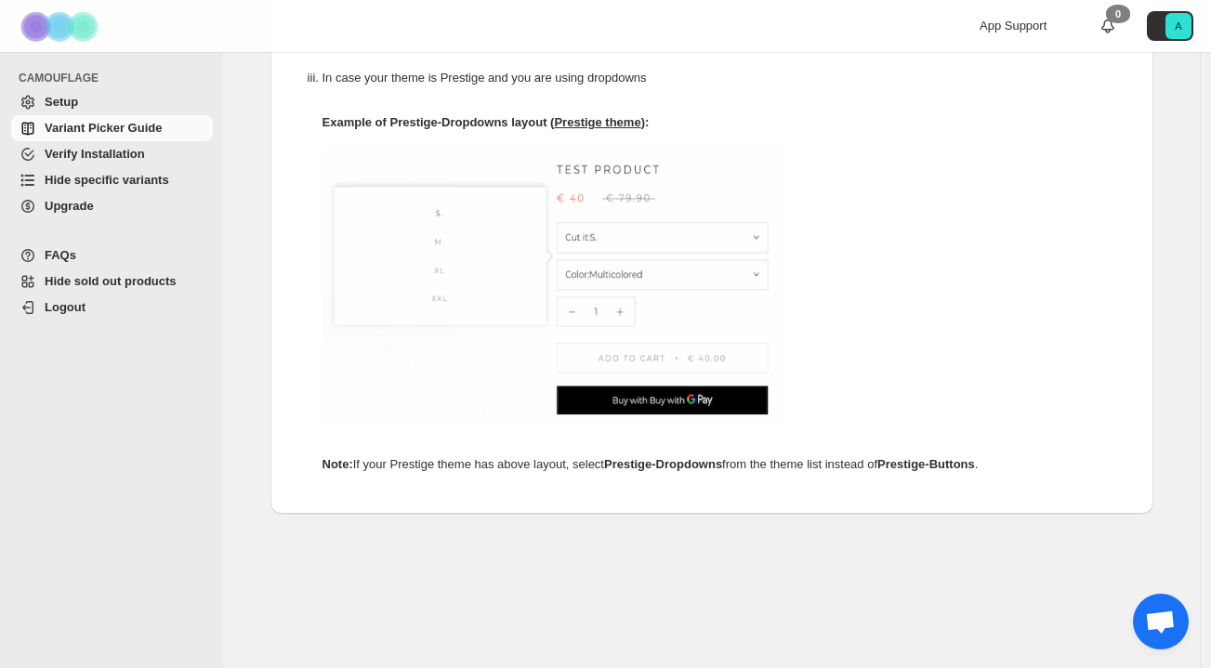
scroll to position [1062, 0]
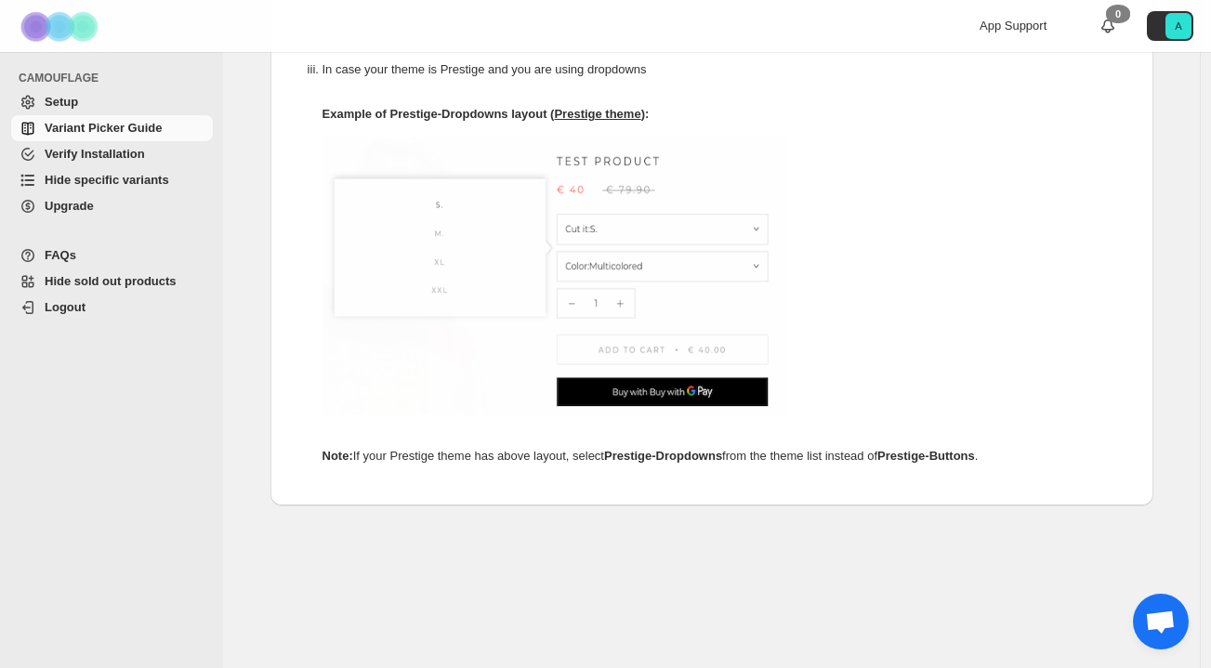
click at [92, 193] on link "Upgrade" at bounding box center [112, 206] width 202 height 26
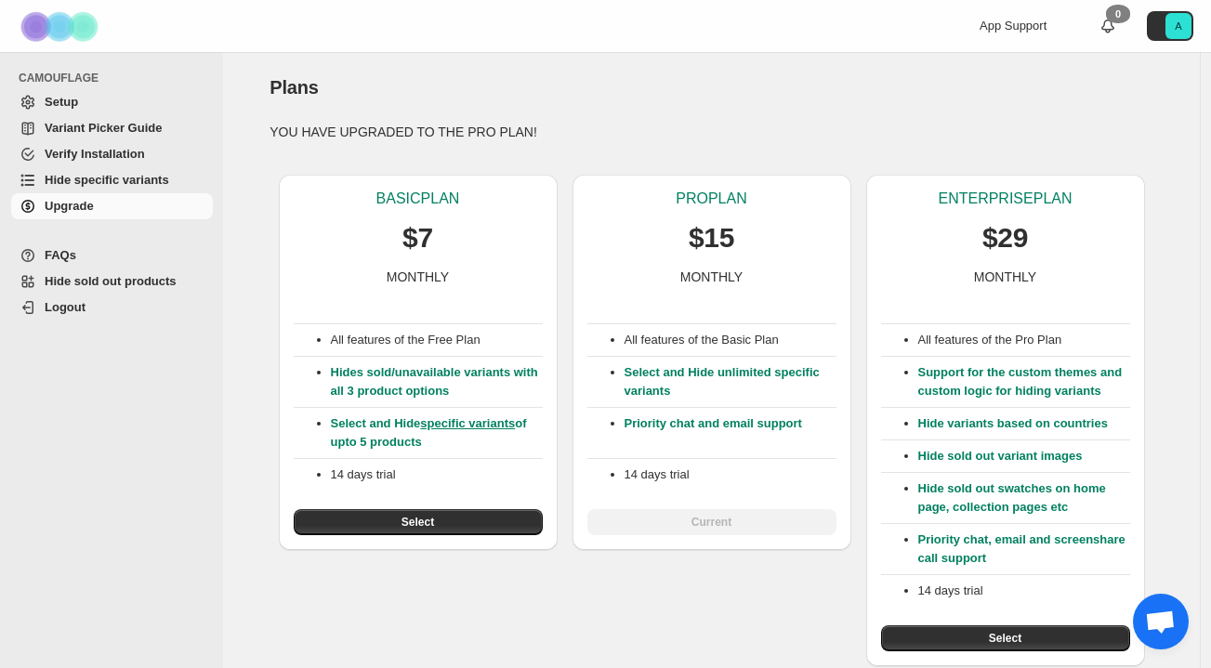
click at [101, 177] on span "Hide specific variants" at bounding box center [107, 180] width 125 height 14
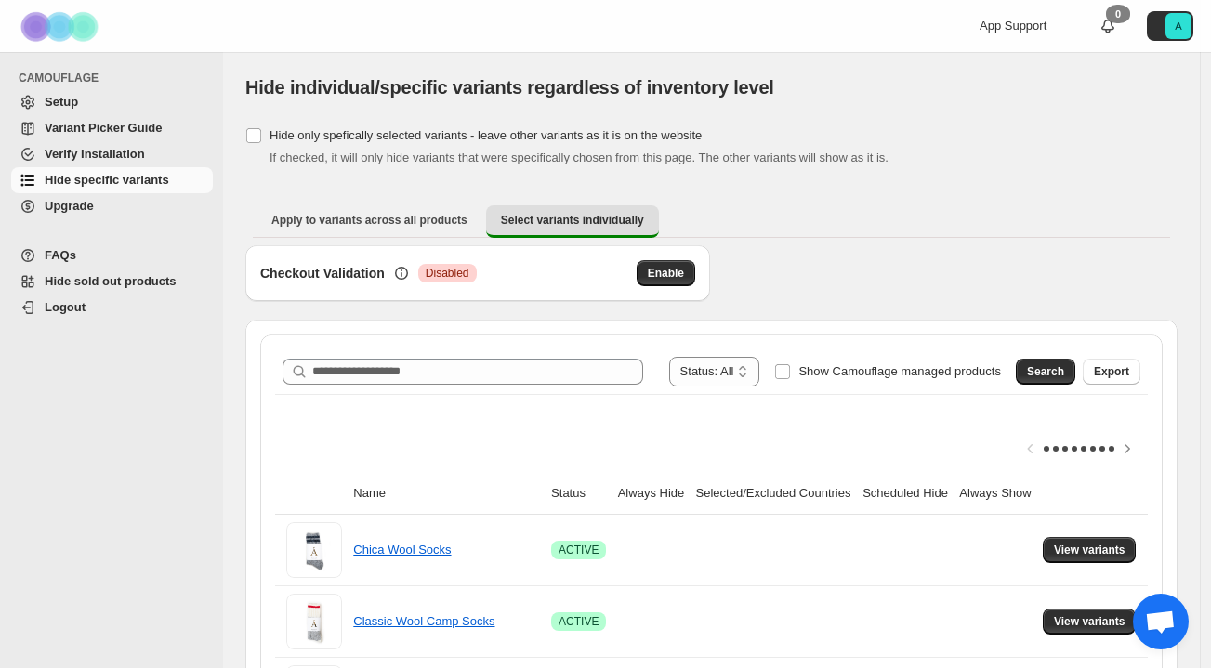
click at [109, 125] on span "Variant Picker Guide" at bounding box center [103, 128] width 117 height 14
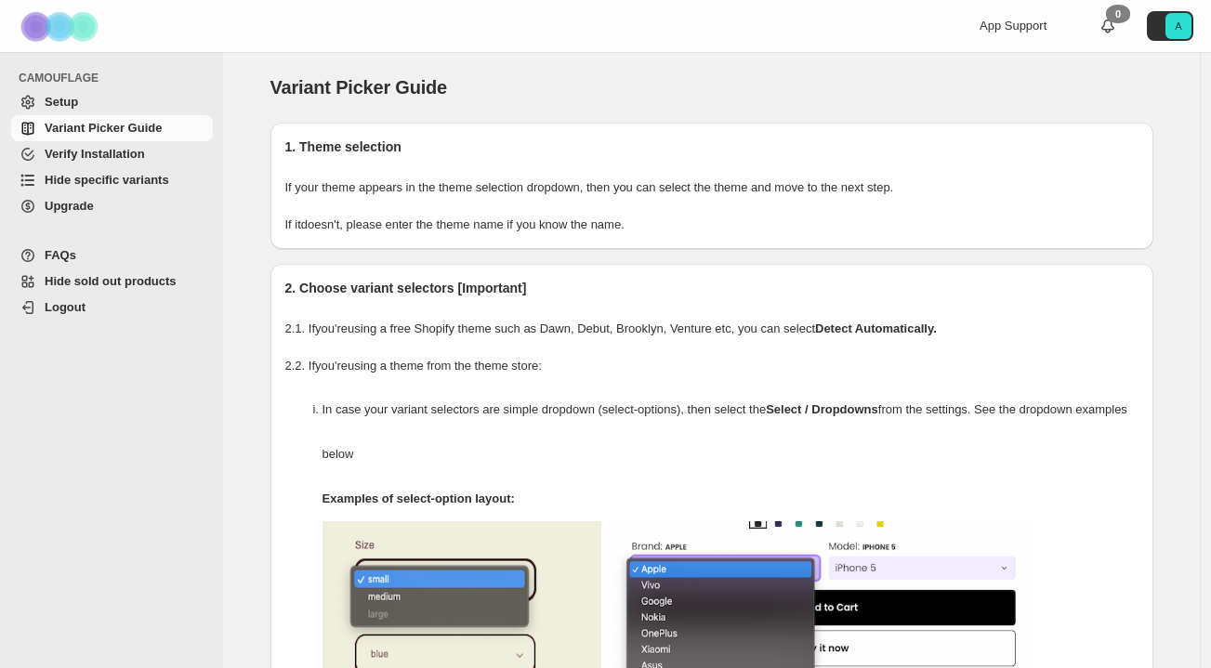
click at [99, 94] on span "Setup" at bounding box center [127, 102] width 165 height 19
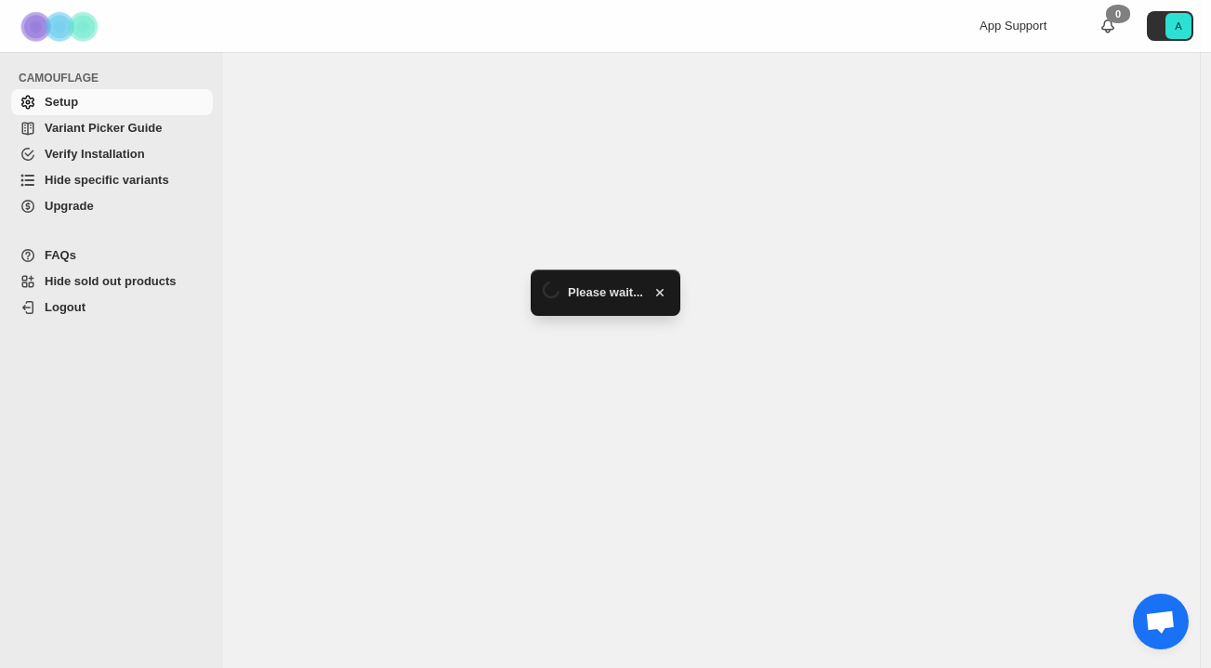
select select "******"
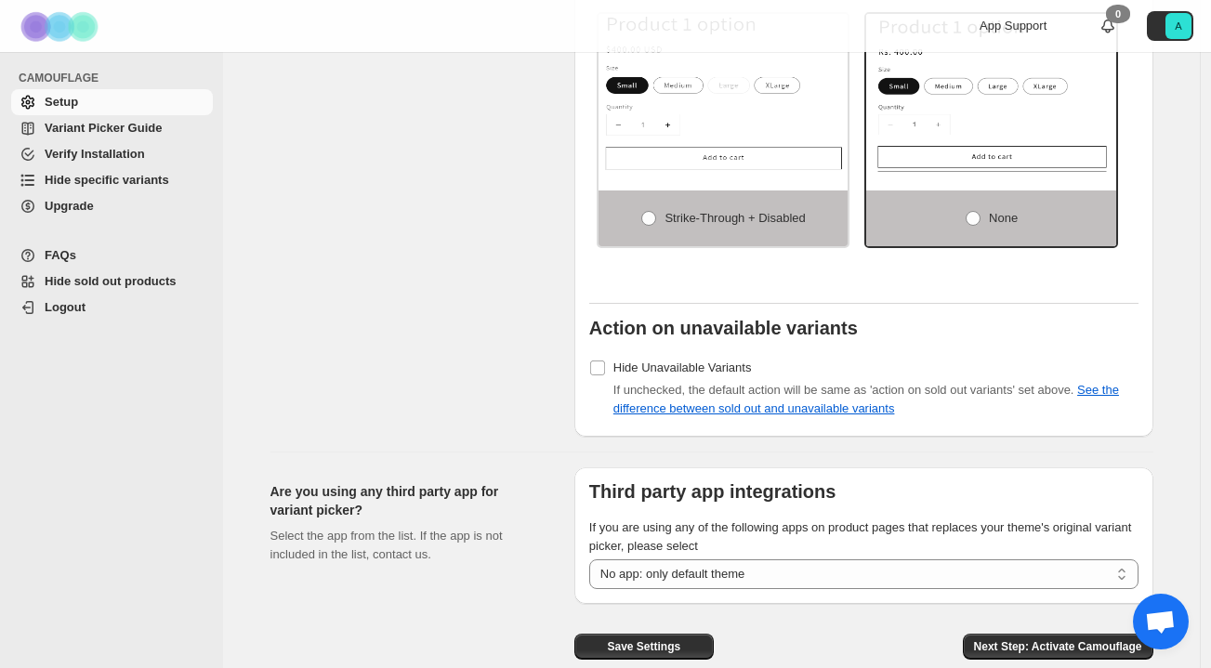
scroll to position [1475, 0]
